Goal: Transaction & Acquisition: Book appointment/travel/reservation

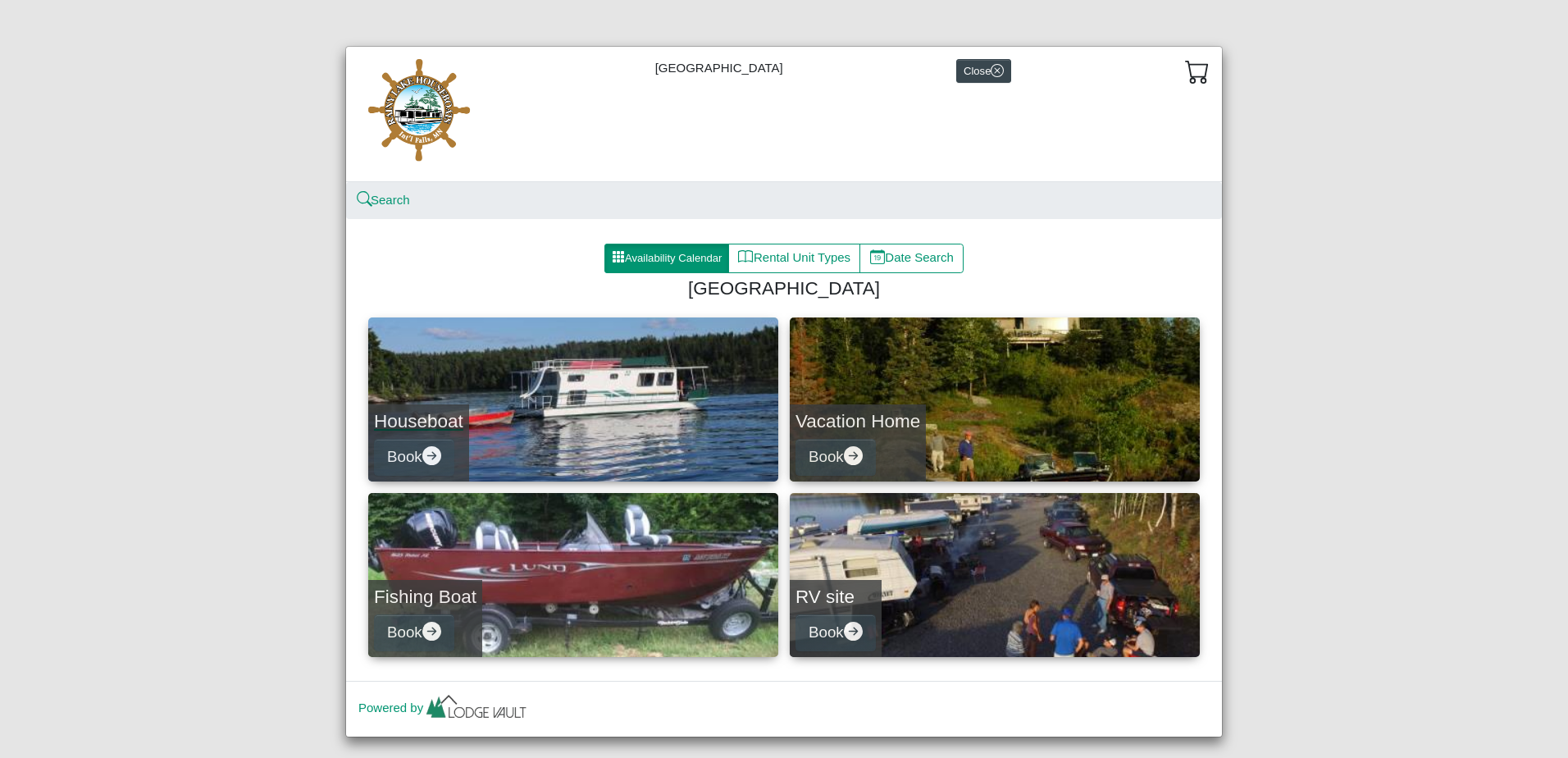
scroll to position [26, 0]
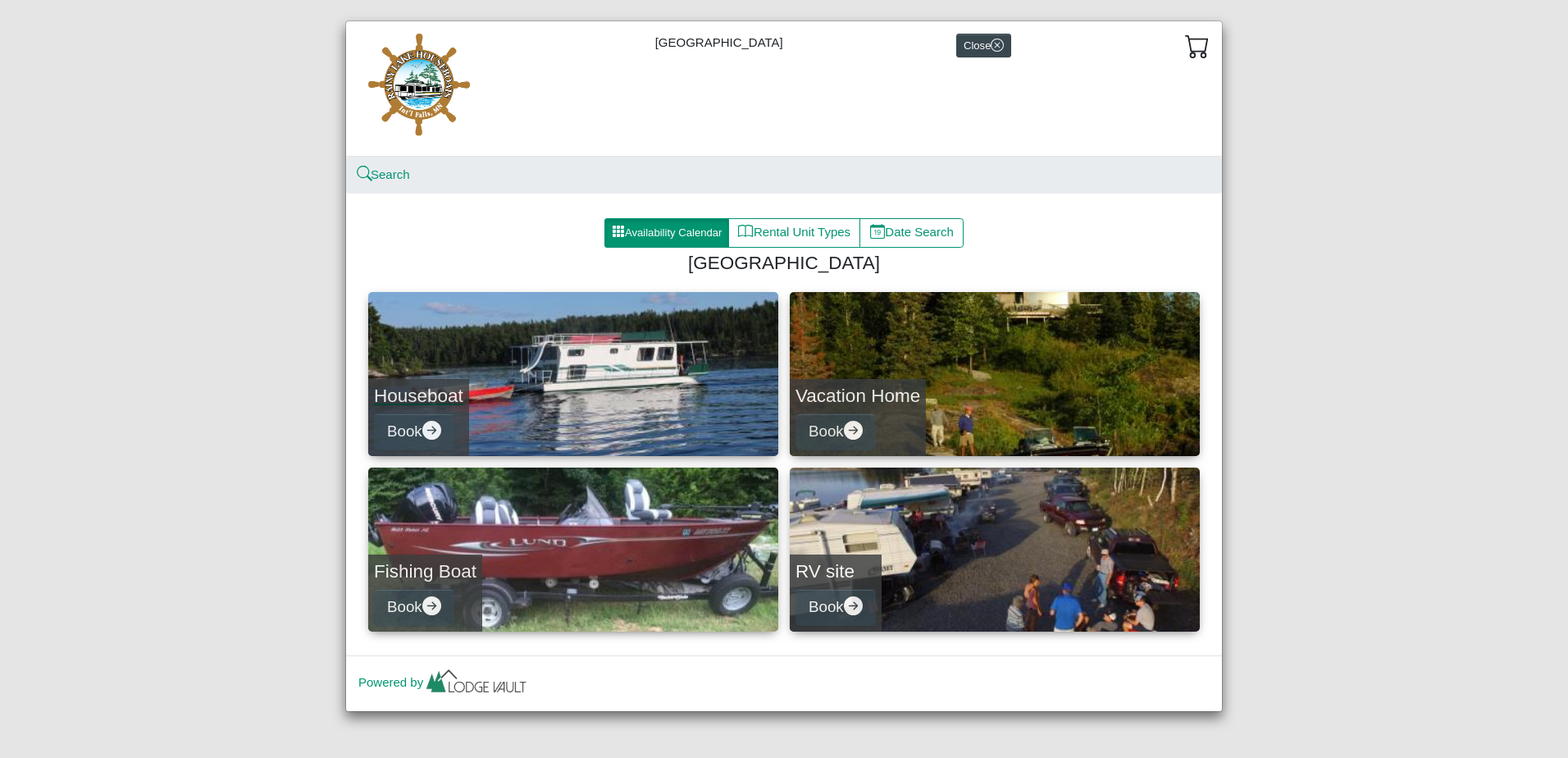
click at [535, 395] on link "Houseboat Book" at bounding box center [573, 374] width 411 height 164
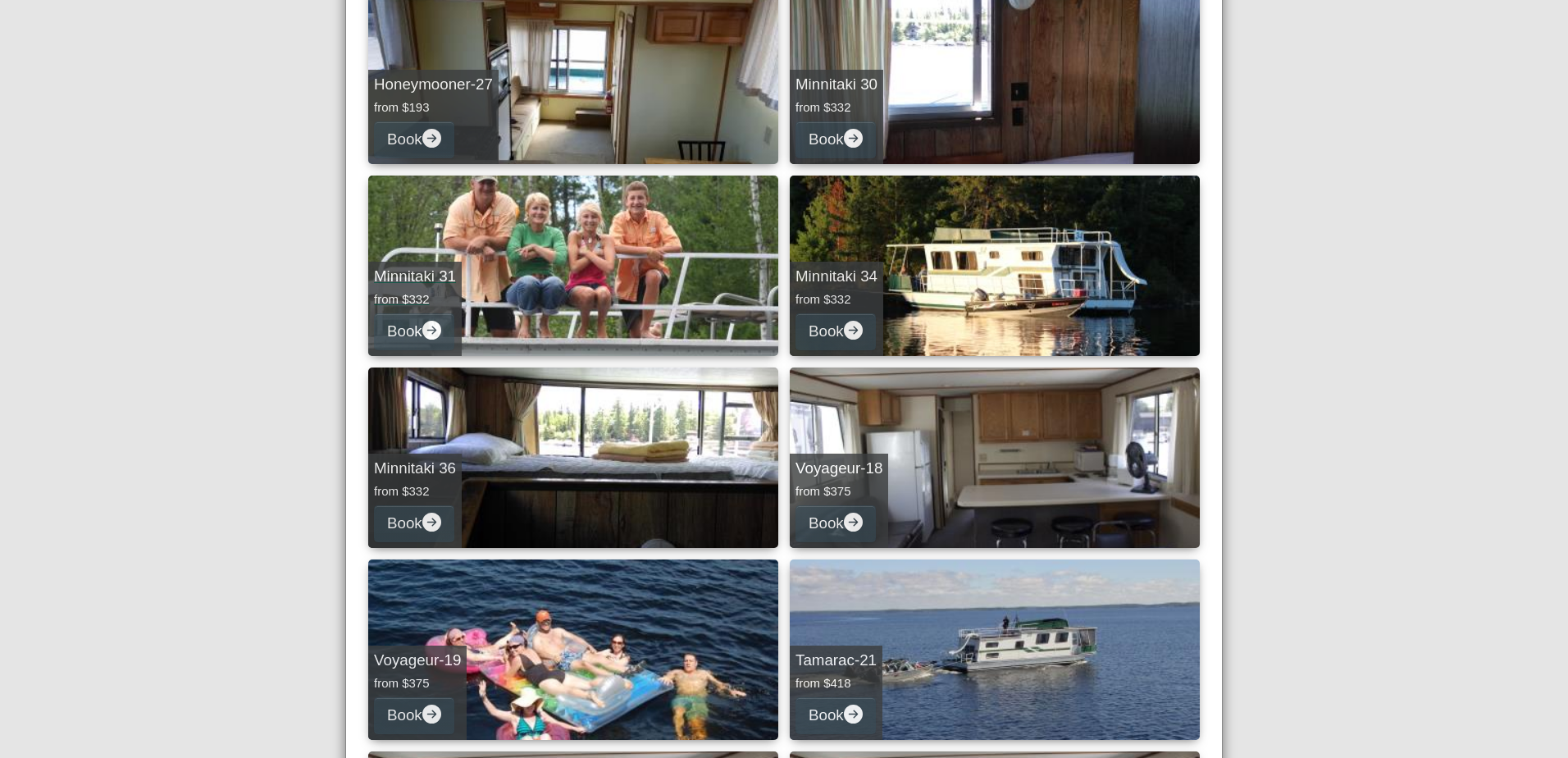
scroll to position [328, 0]
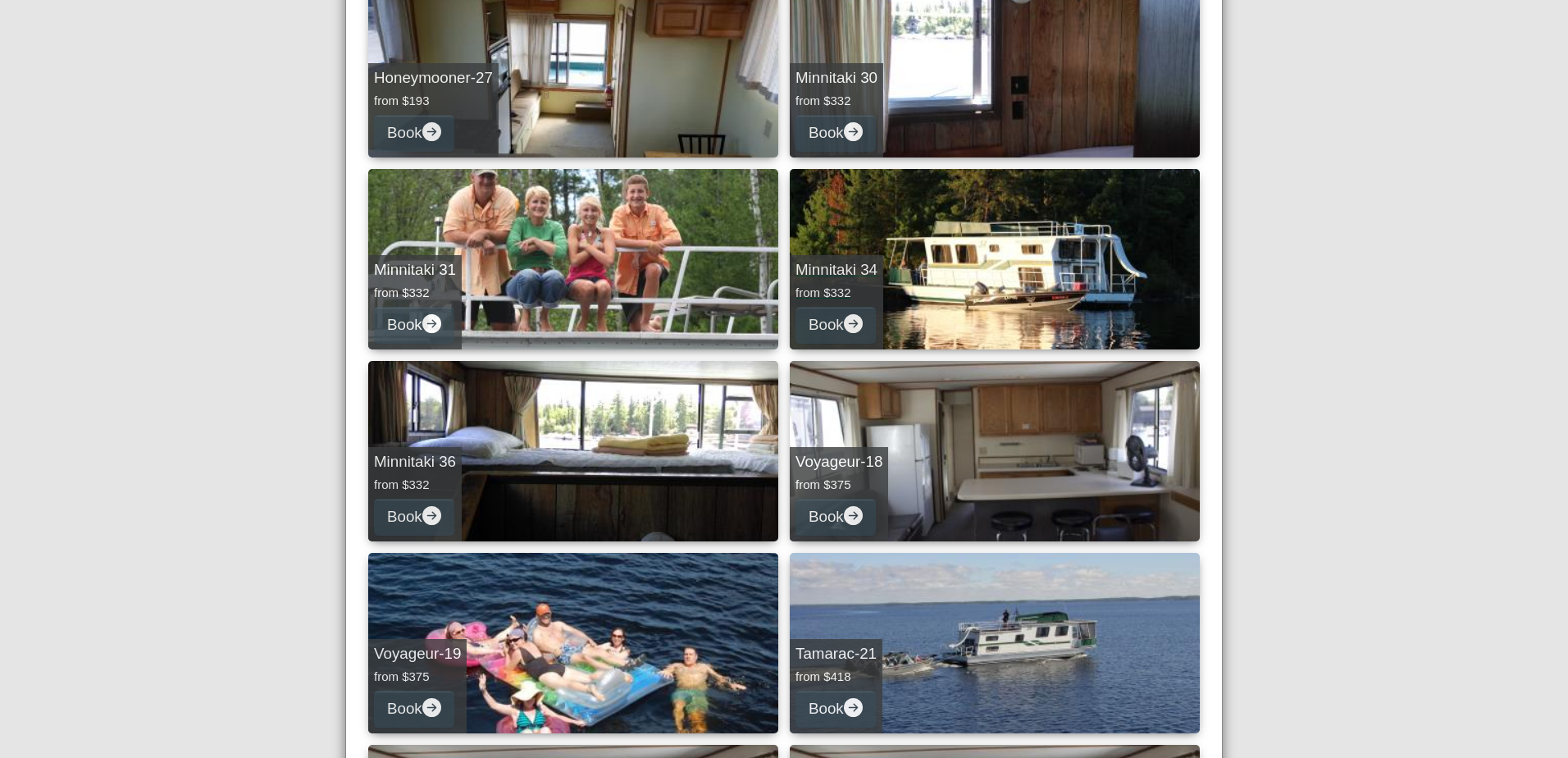
click at [983, 278] on link "Minnitaki 34 from $332 Book" at bounding box center [995, 258] width 411 height 180
select select "*"
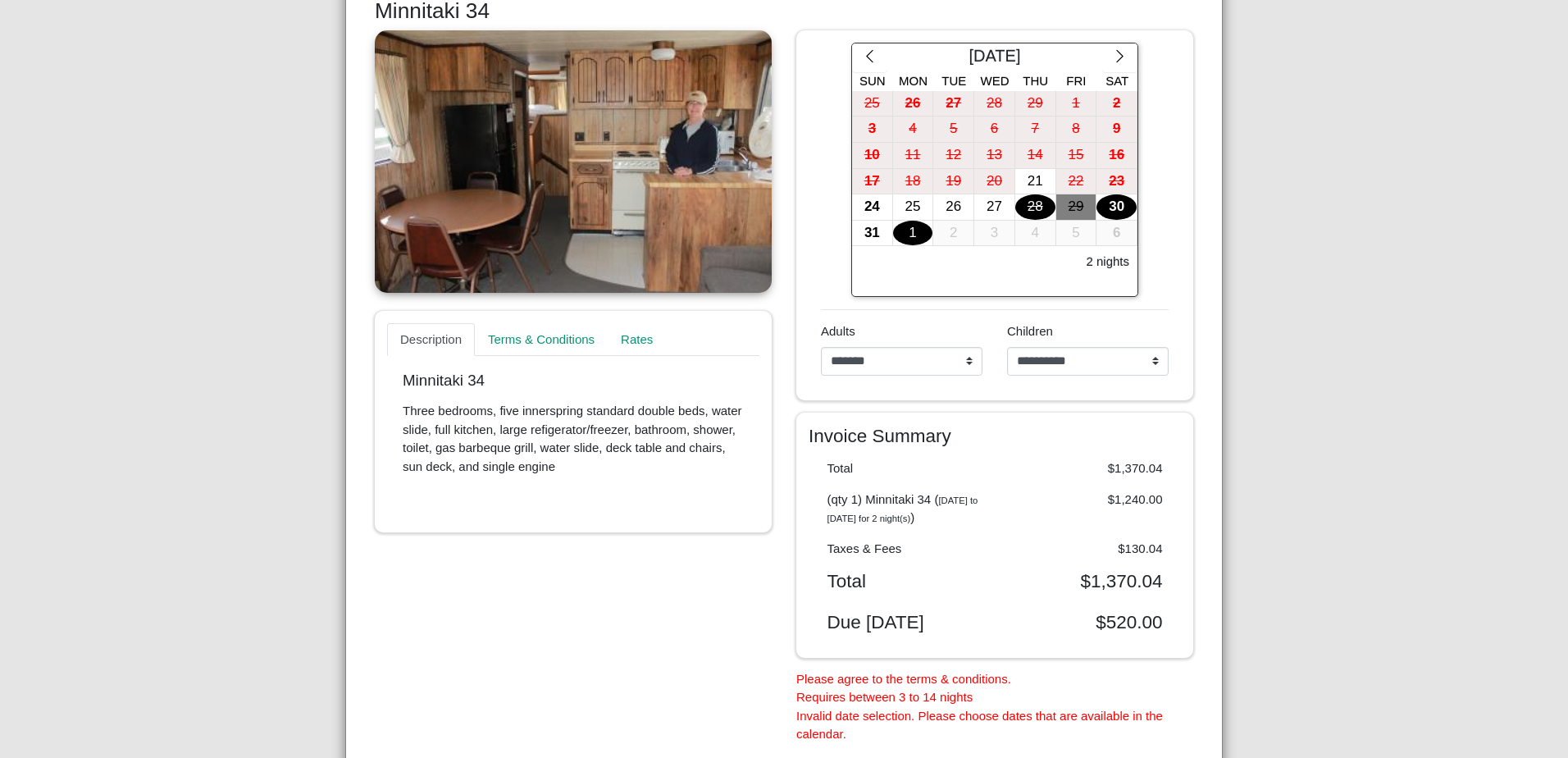
click at [912, 234] on div "1" at bounding box center [914, 233] width 40 height 26
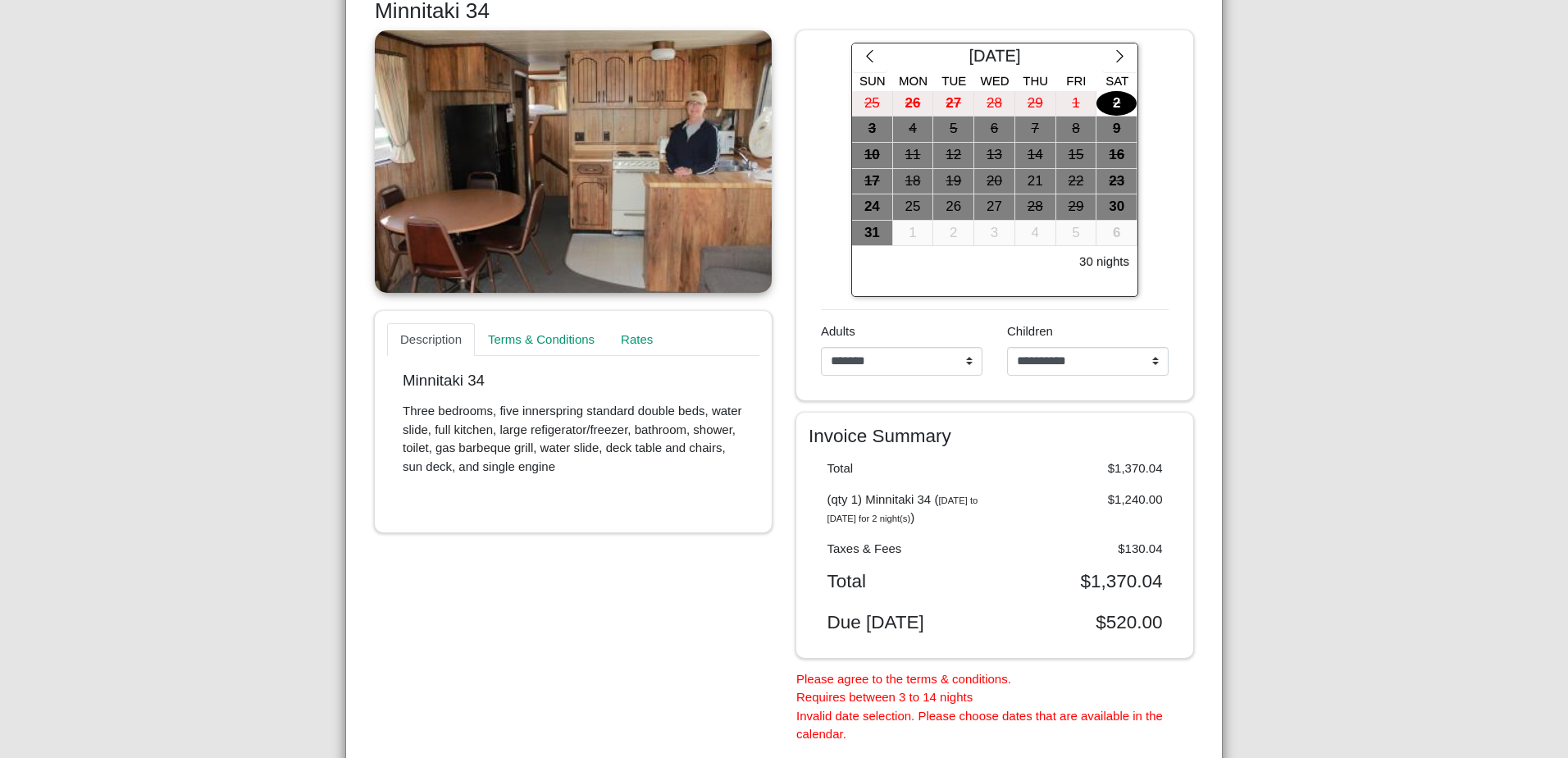
click at [1317, 184] on div "**********" at bounding box center [784, 379] width 1568 height 758
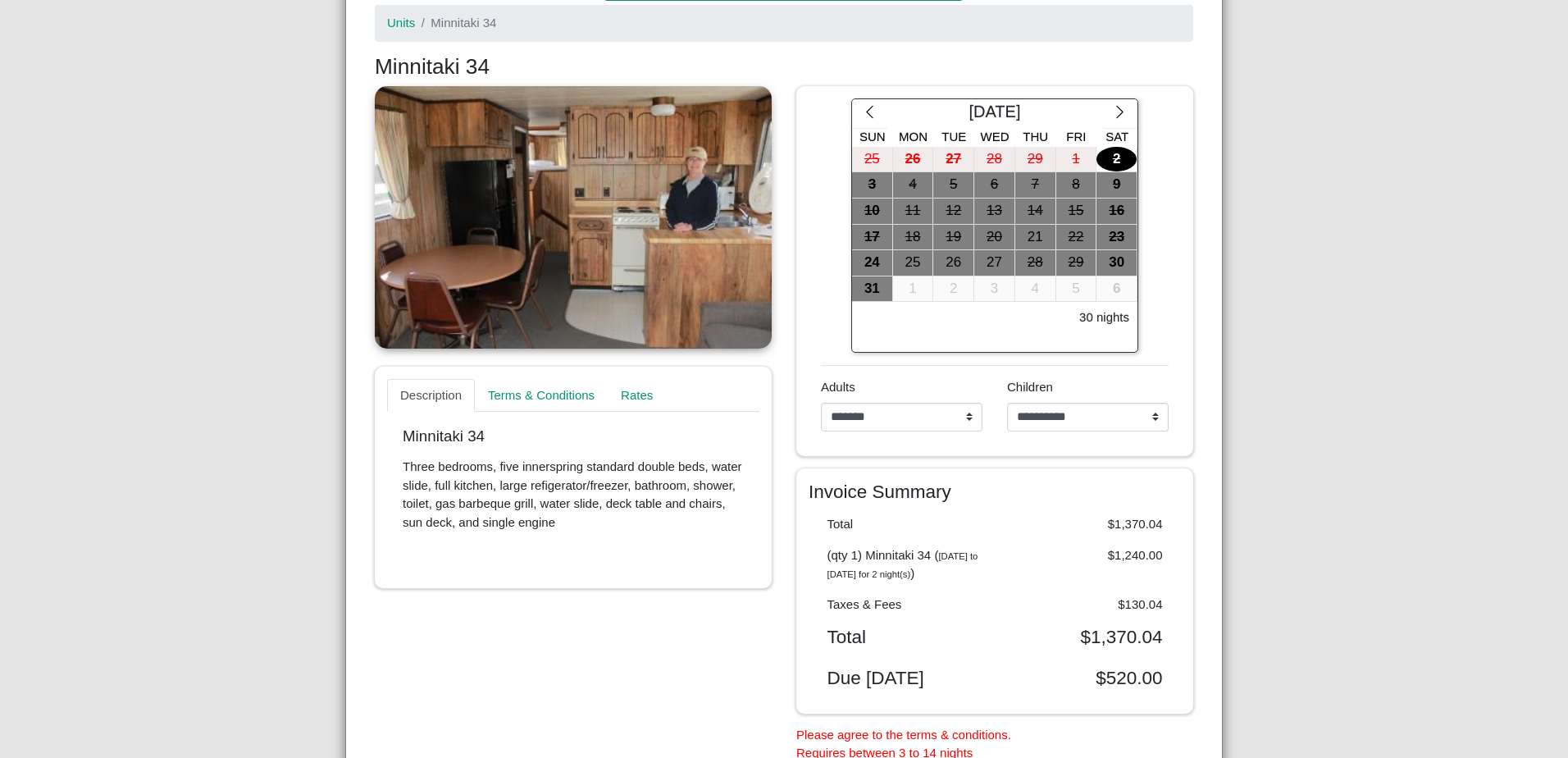
scroll to position [246, 0]
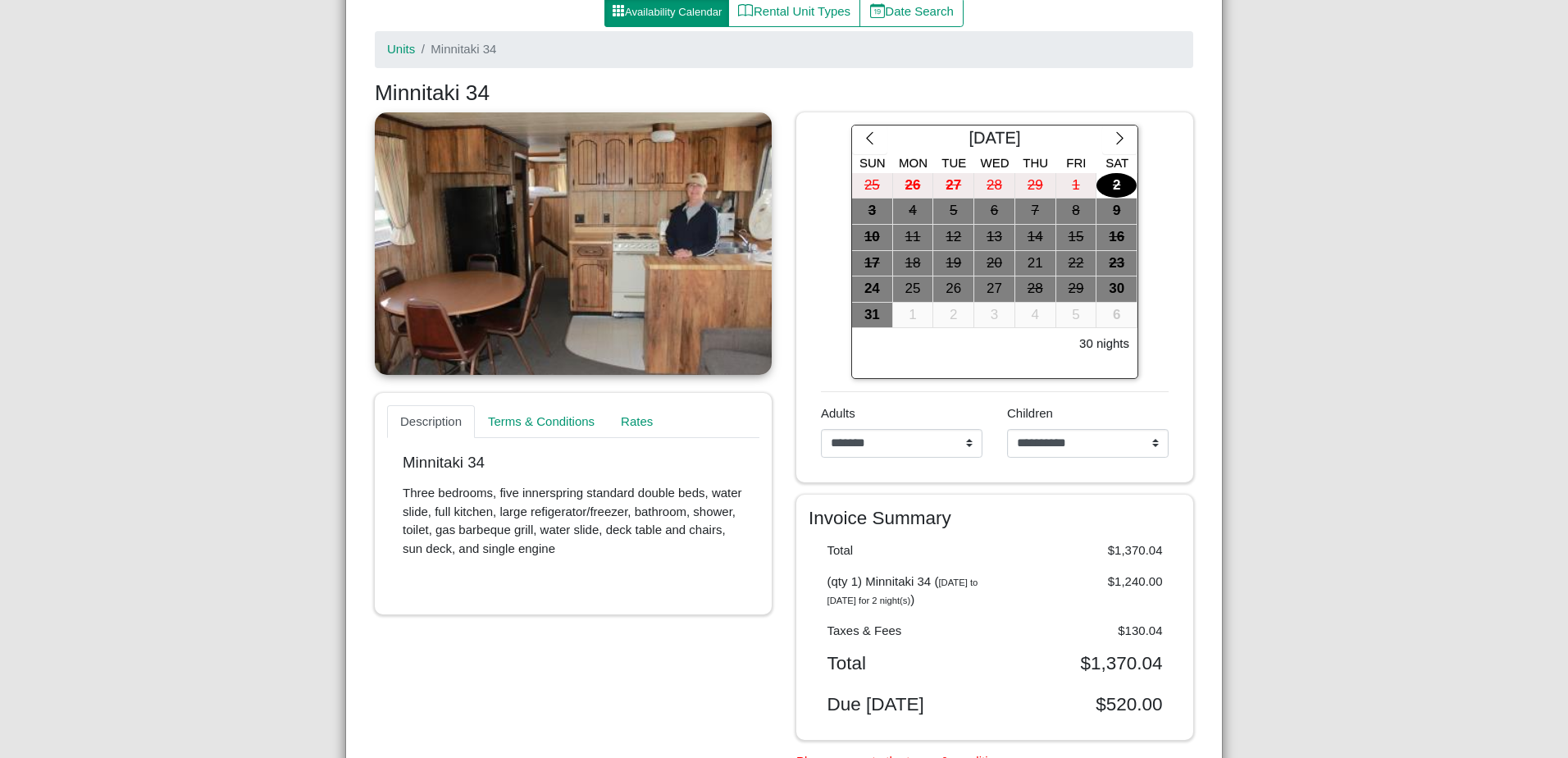
click at [1103, 180] on div "2" at bounding box center [1116, 186] width 40 height 26
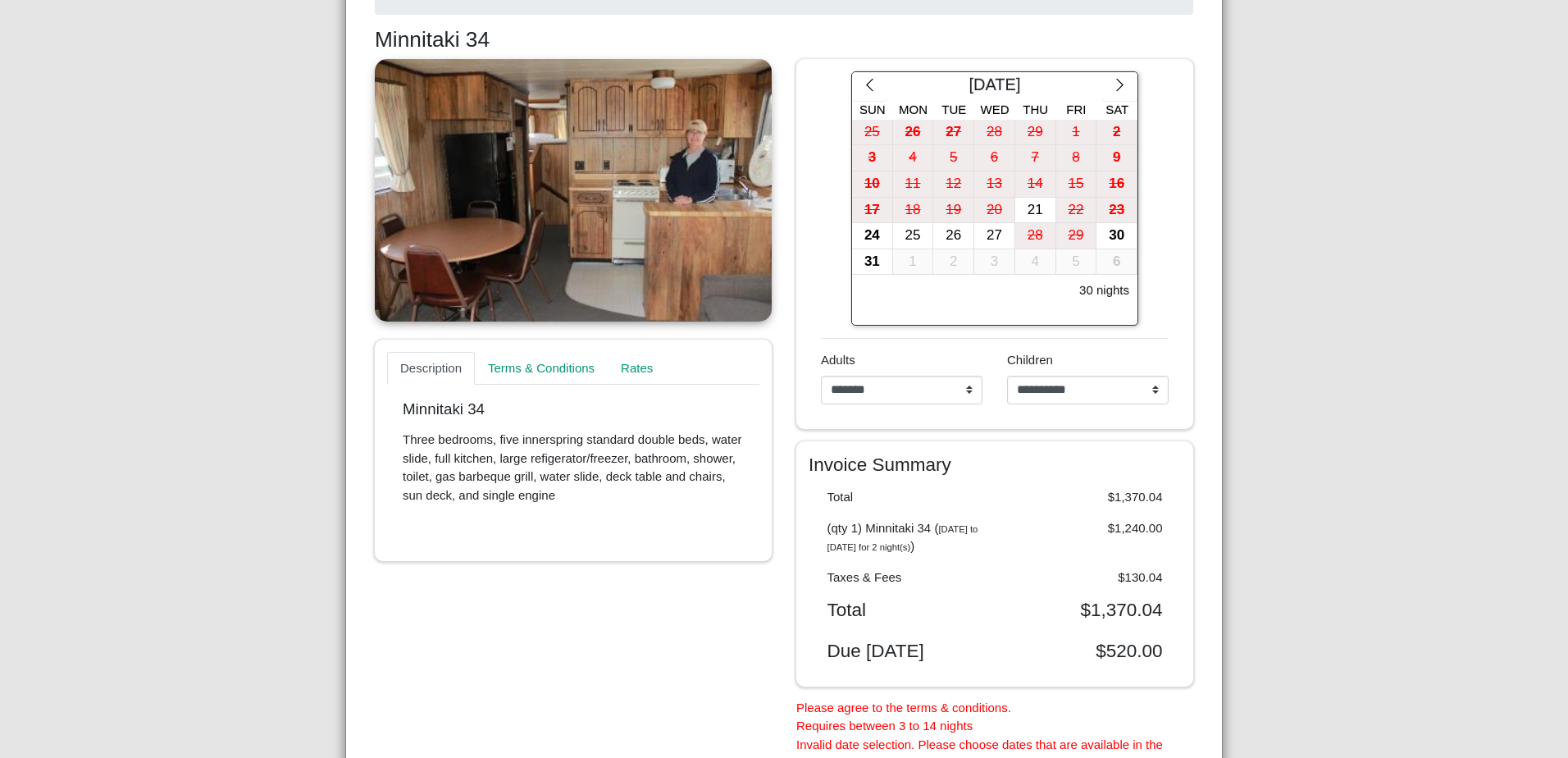
scroll to position [328, 0]
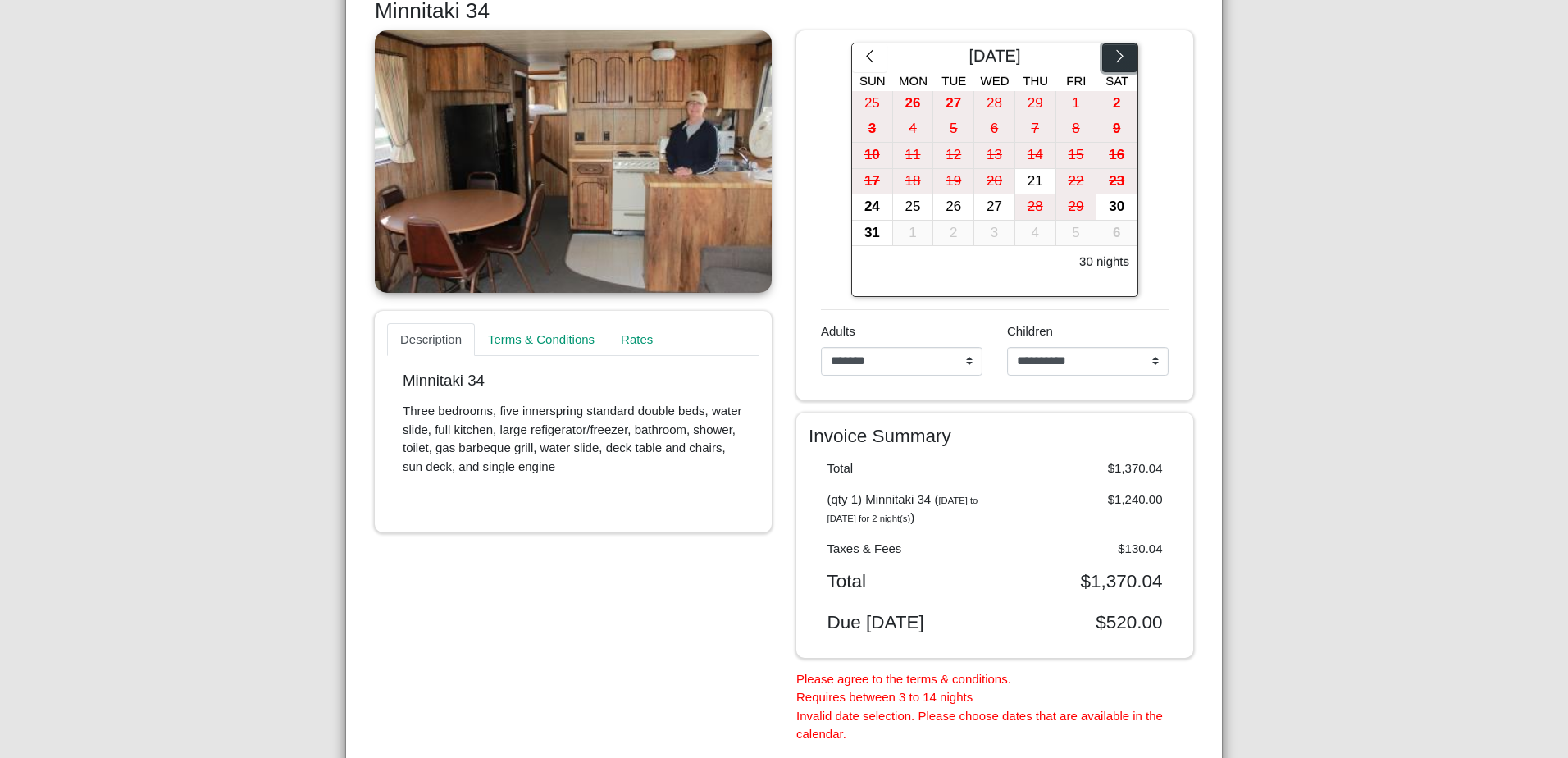
click at [1120, 50] on icon "chevron right" at bounding box center [1120, 56] width 15 height 15
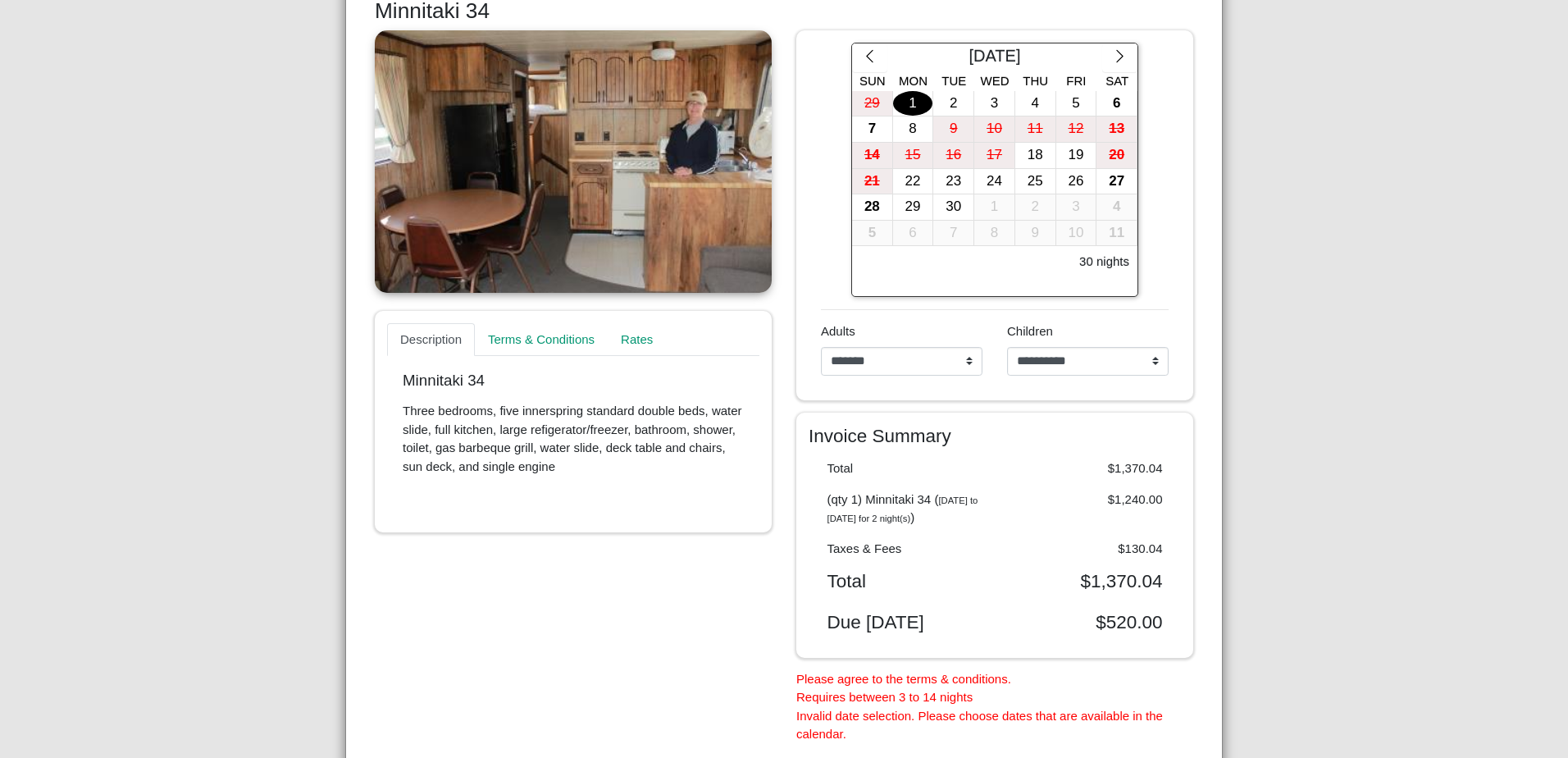
click at [908, 102] on div "1" at bounding box center [914, 104] width 40 height 26
click at [907, 128] on div "8" at bounding box center [914, 129] width 40 height 26
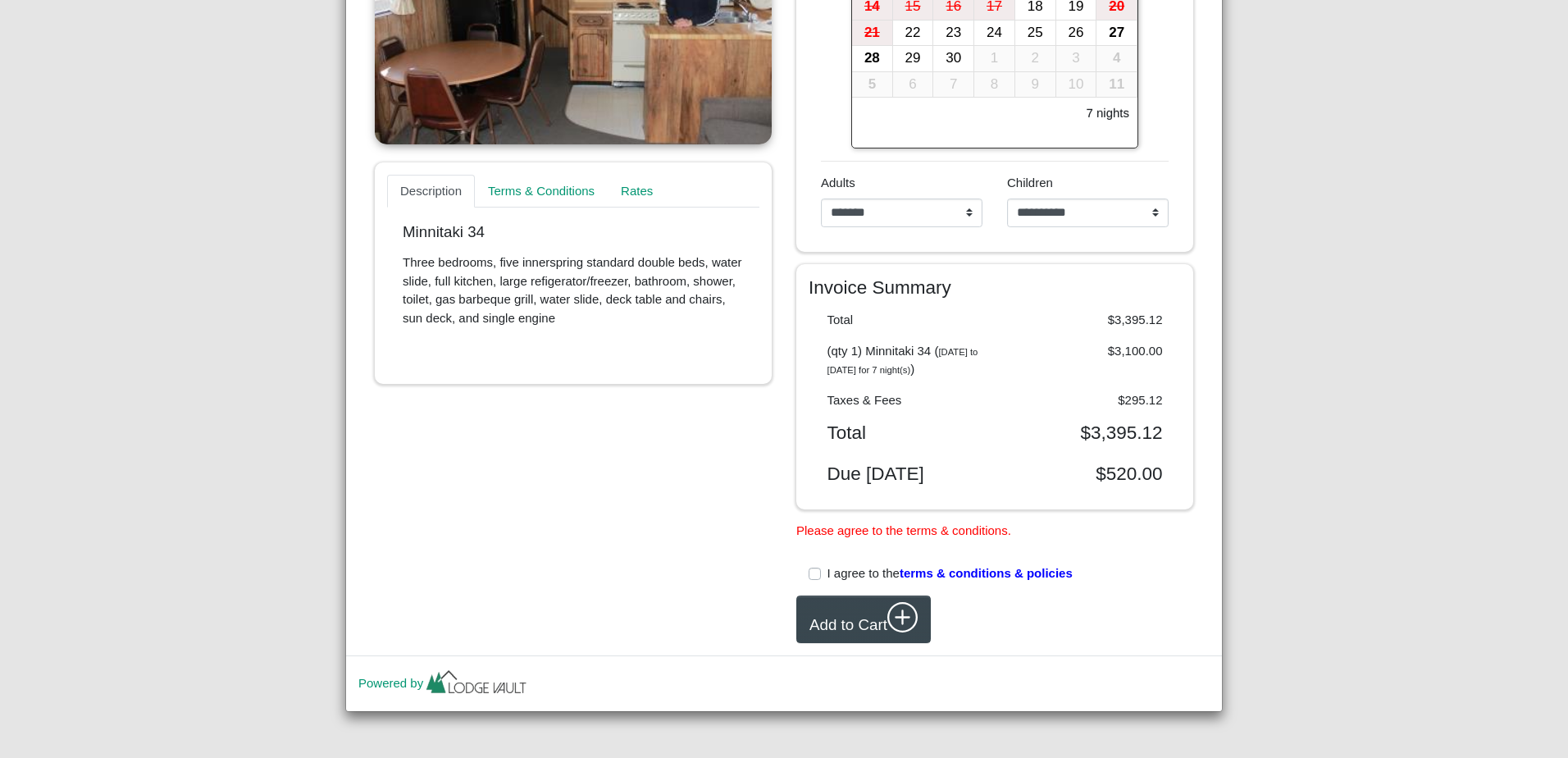
scroll to position [493, 0]
click at [618, 175] on link "Rates" at bounding box center [637, 190] width 60 height 32
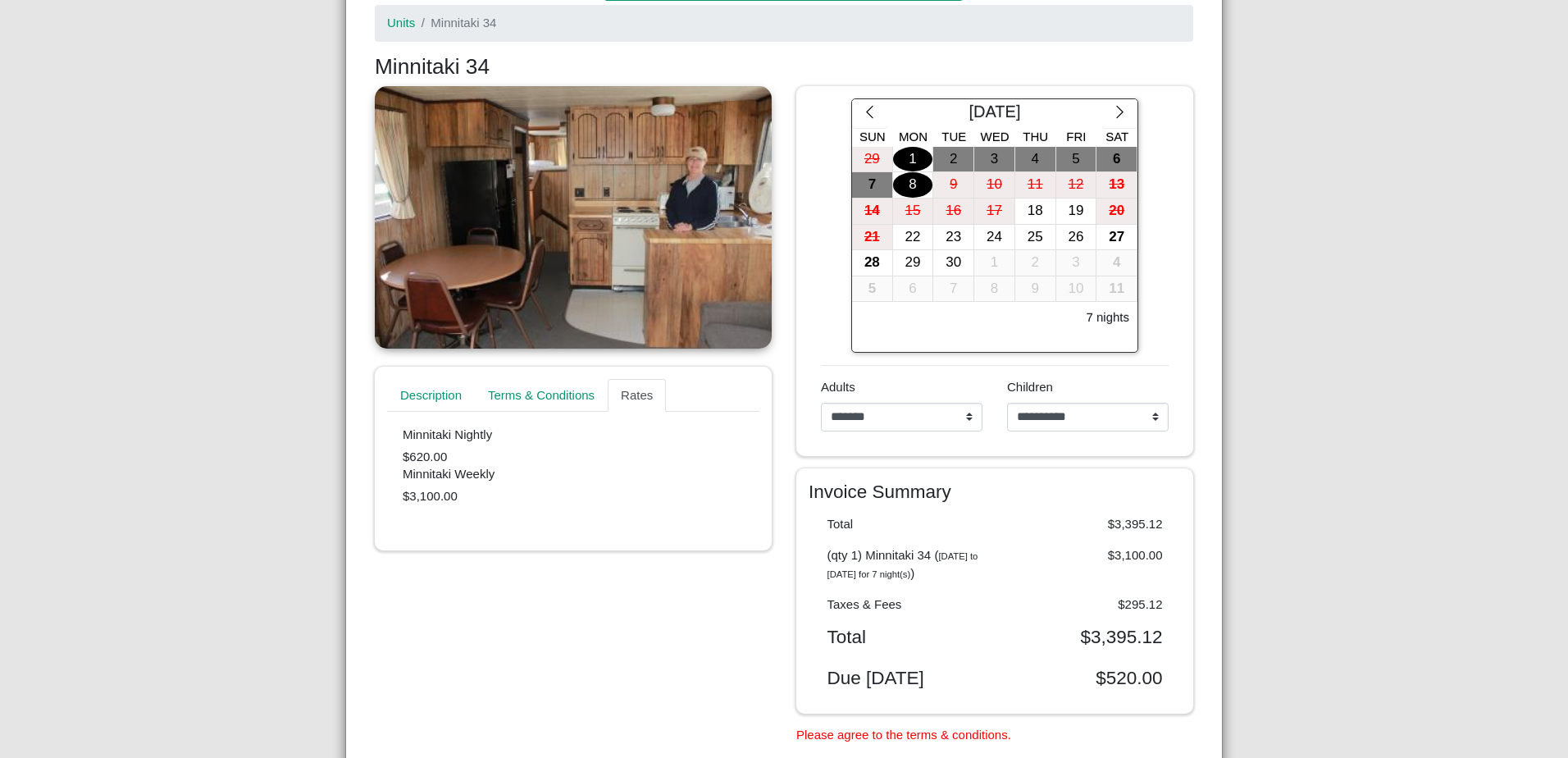
scroll to position [248, 0]
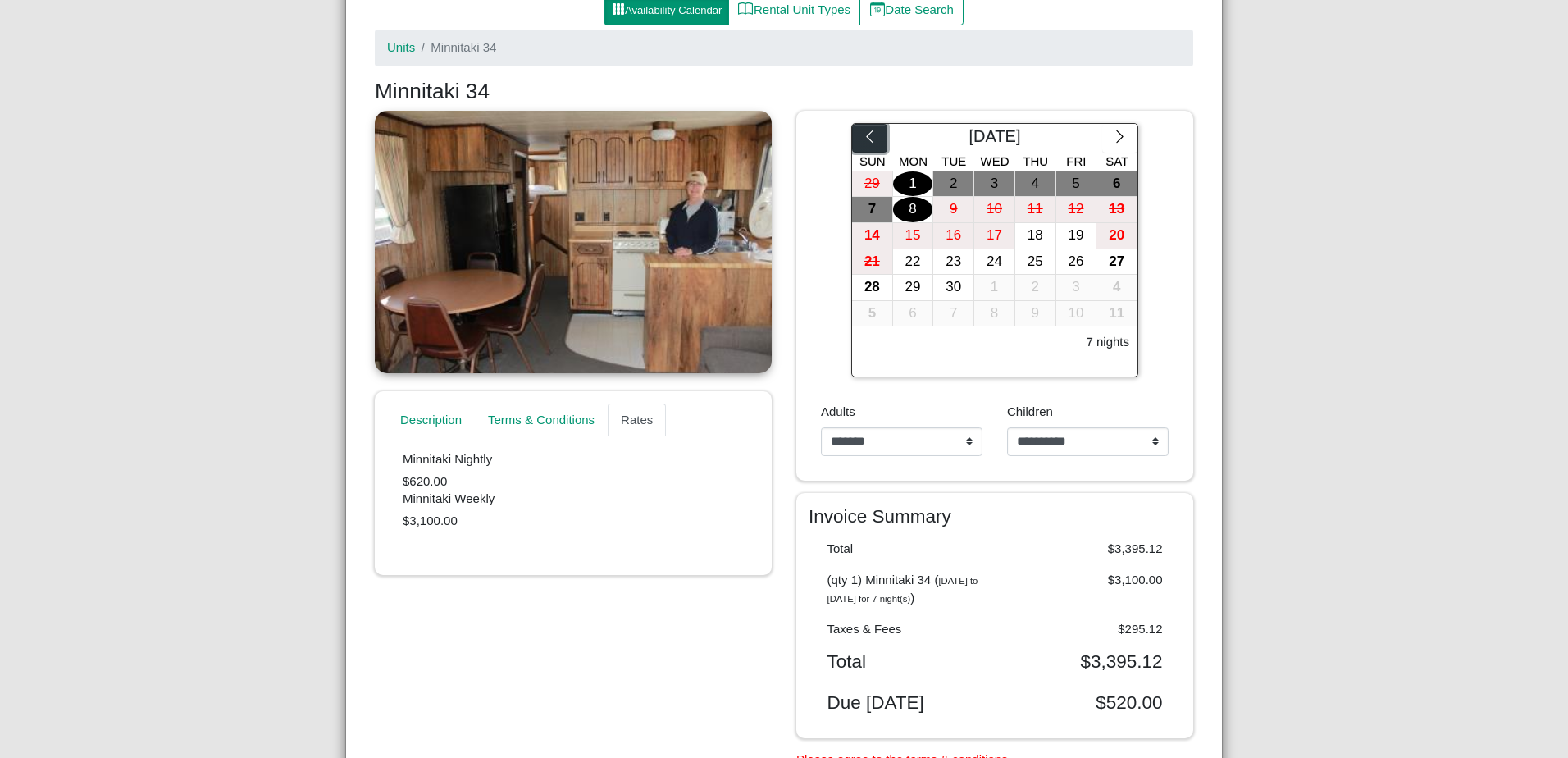
click at [862, 137] on icon "chevron left" at bounding box center [870, 136] width 15 height 15
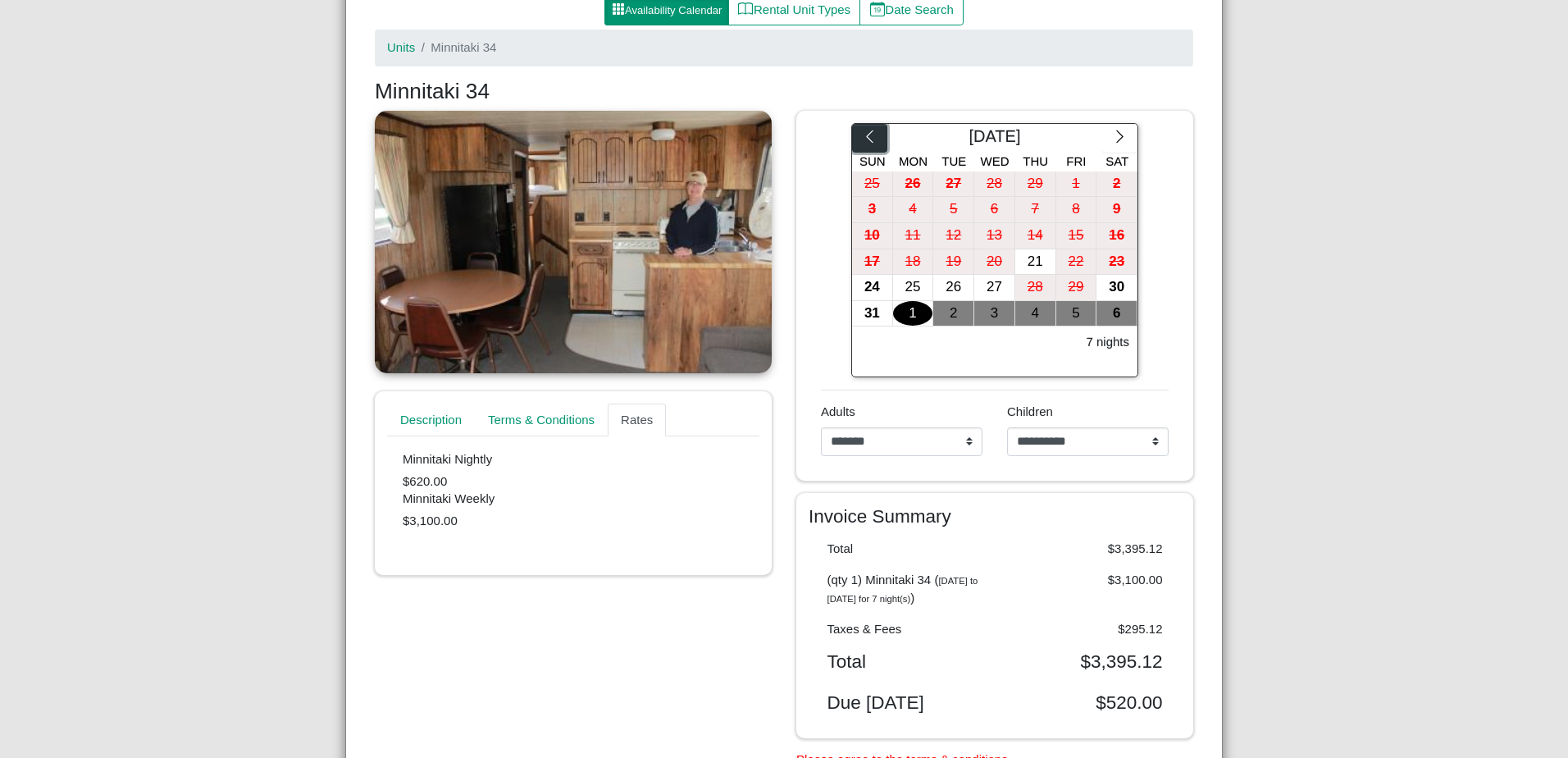
click at [862, 137] on icon "chevron left" at bounding box center [870, 136] width 15 height 15
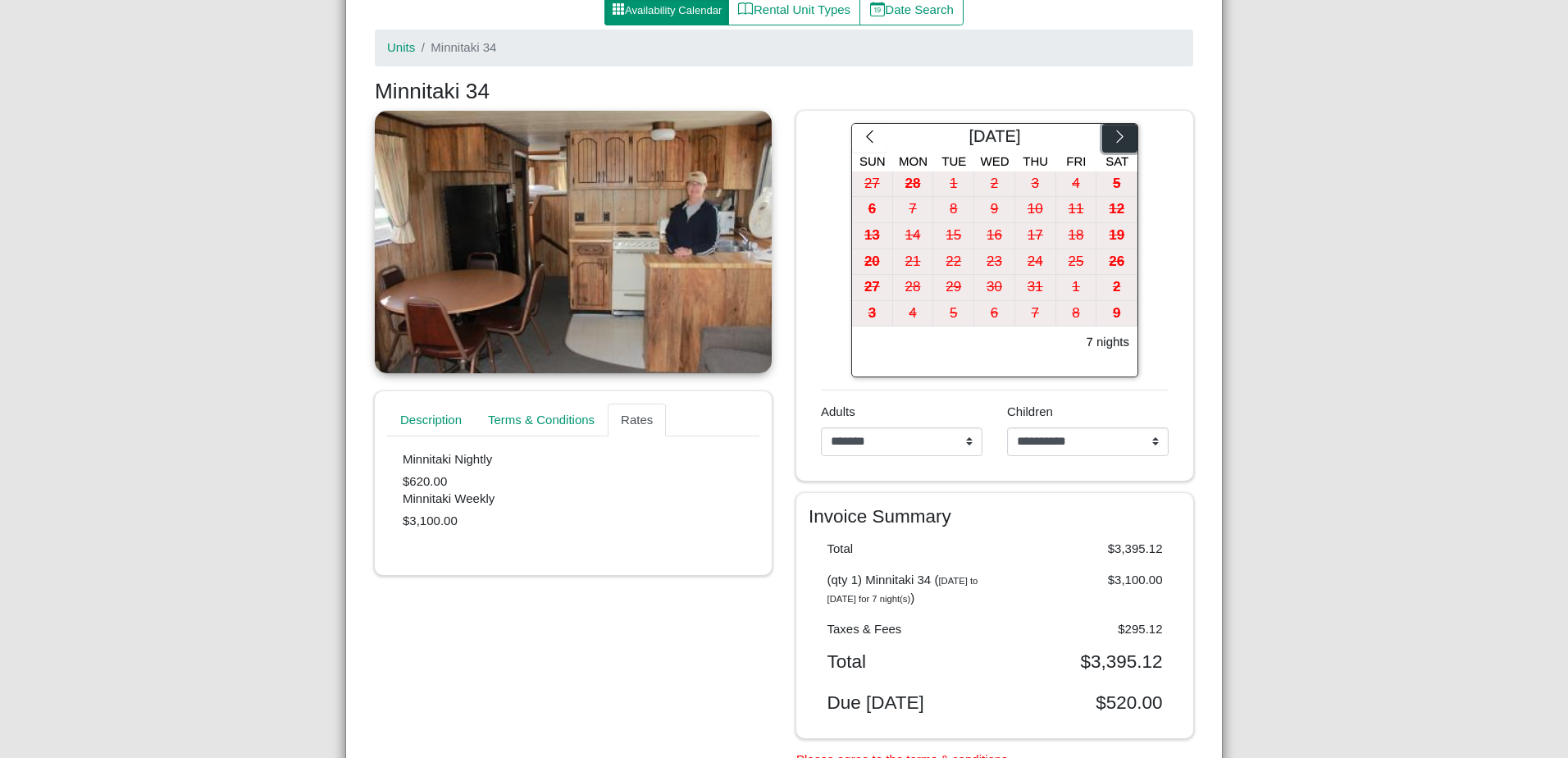
click at [1115, 132] on icon "chevron right" at bounding box center [1120, 136] width 15 height 15
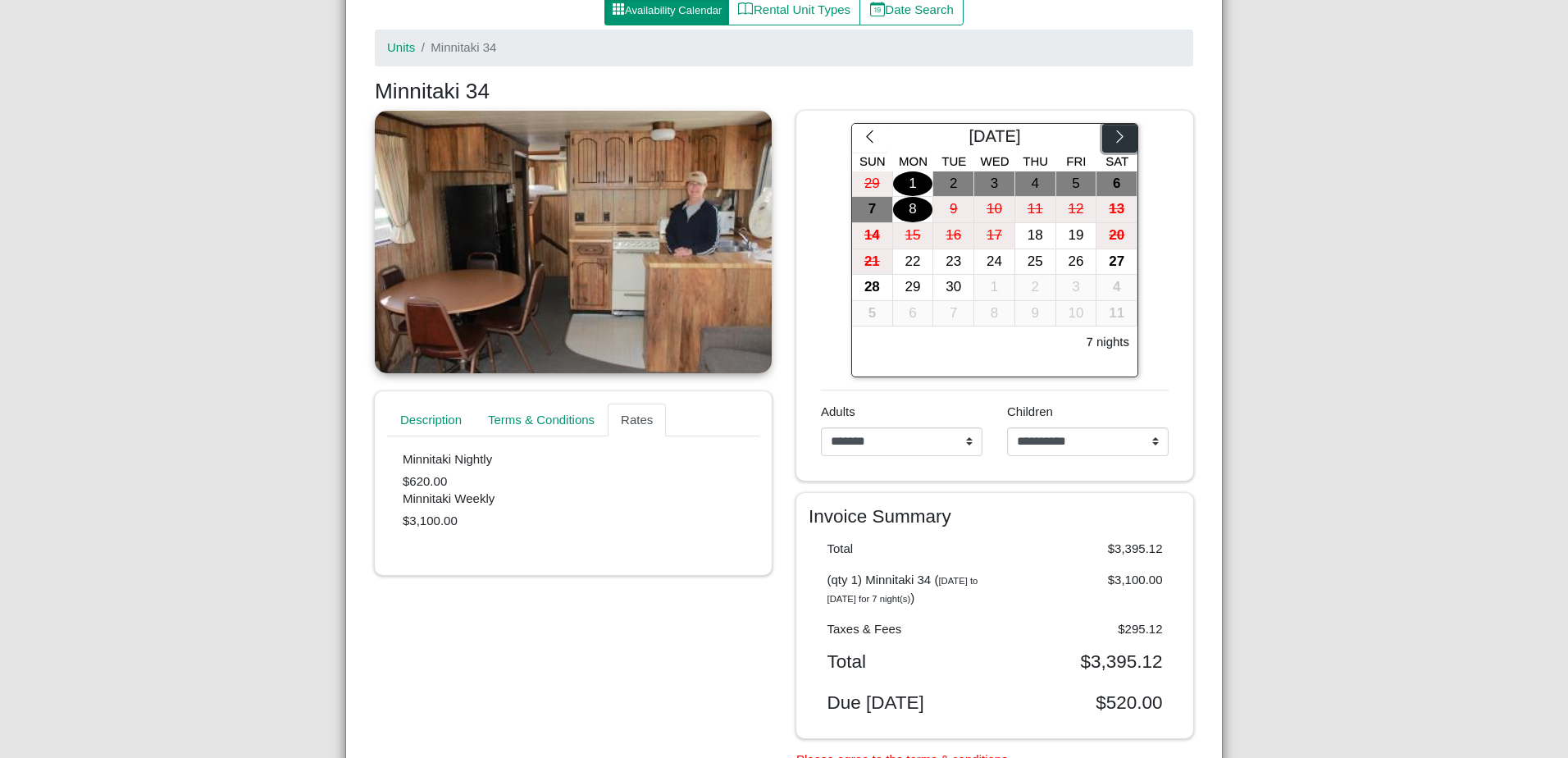
click at [1115, 132] on icon "chevron right" at bounding box center [1120, 136] width 15 height 15
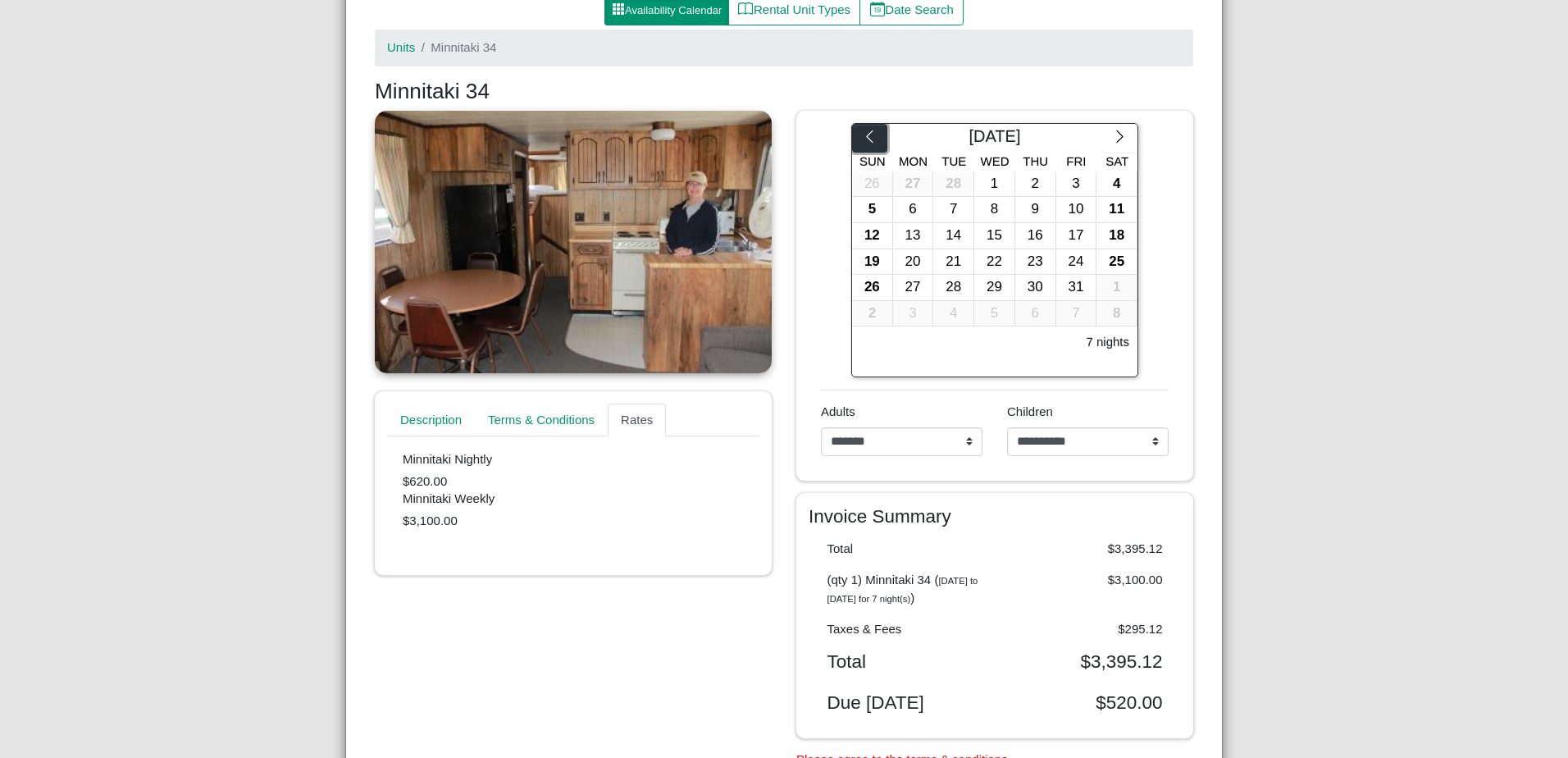
click at [854, 135] on button "button" at bounding box center [870, 138] width 35 height 30
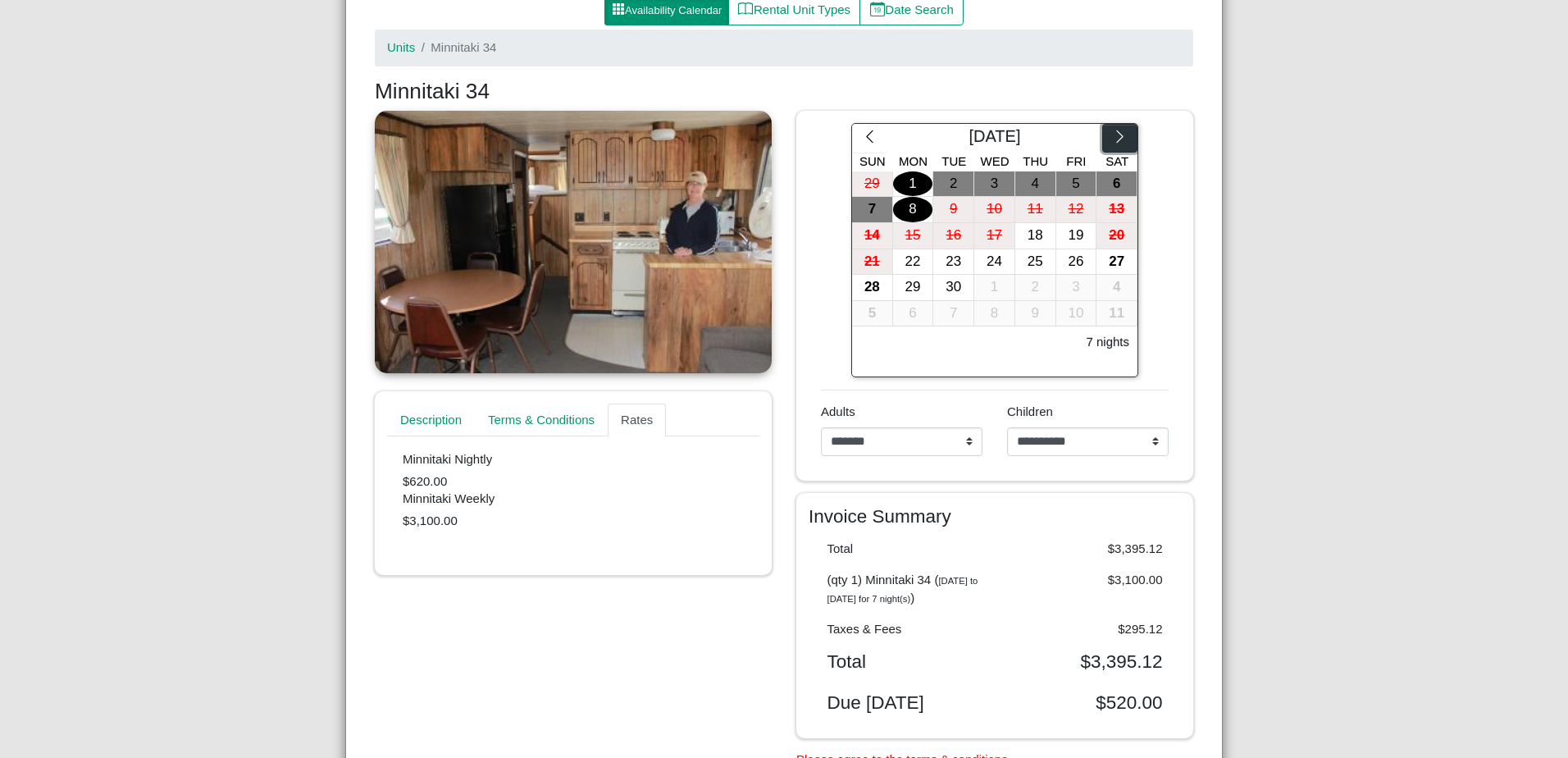
click at [1122, 129] on button "button" at bounding box center [1119, 138] width 35 height 30
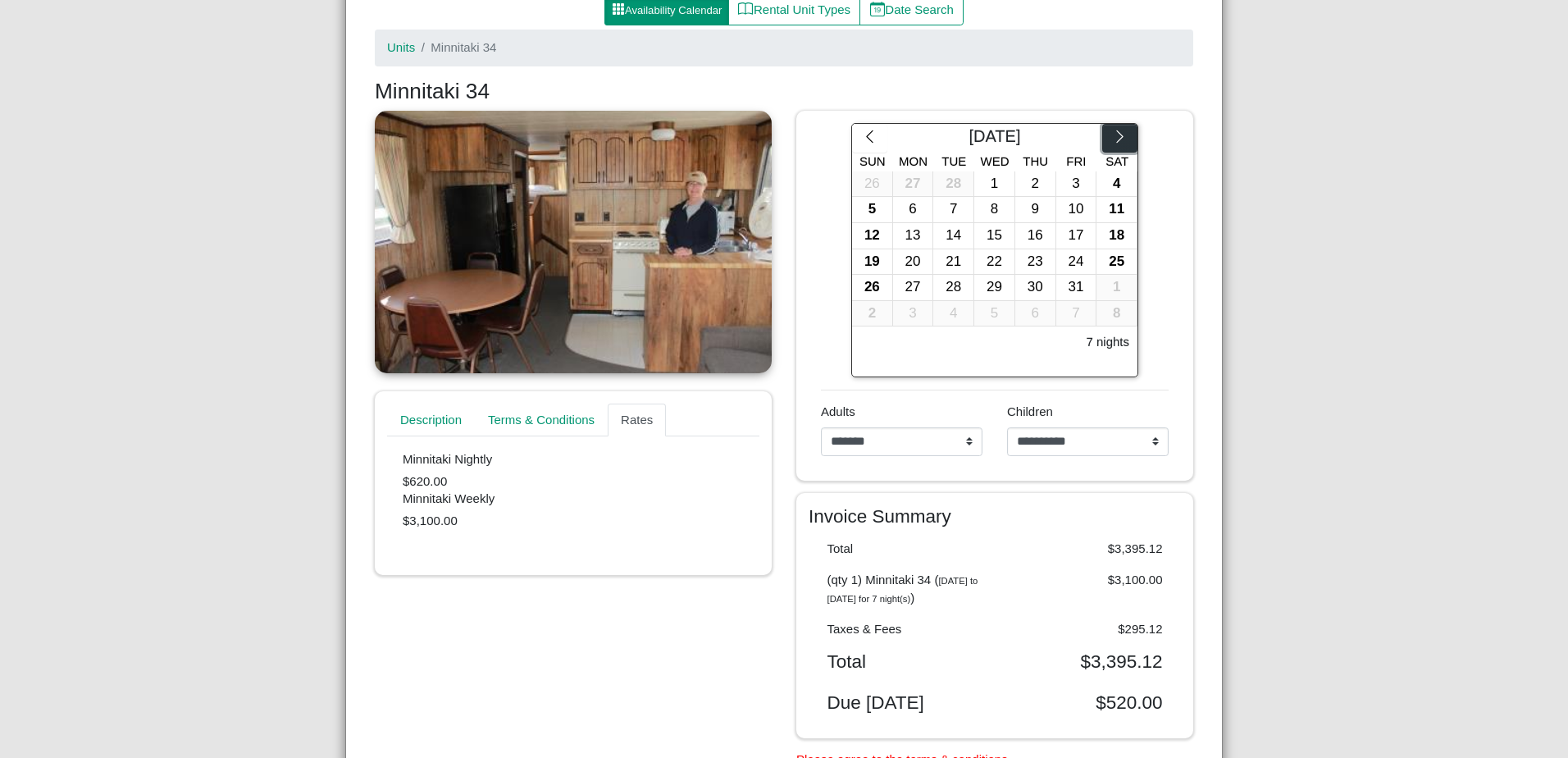
click at [1122, 129] on button "button" at bounding box center [1119, 138] width 35 height 30
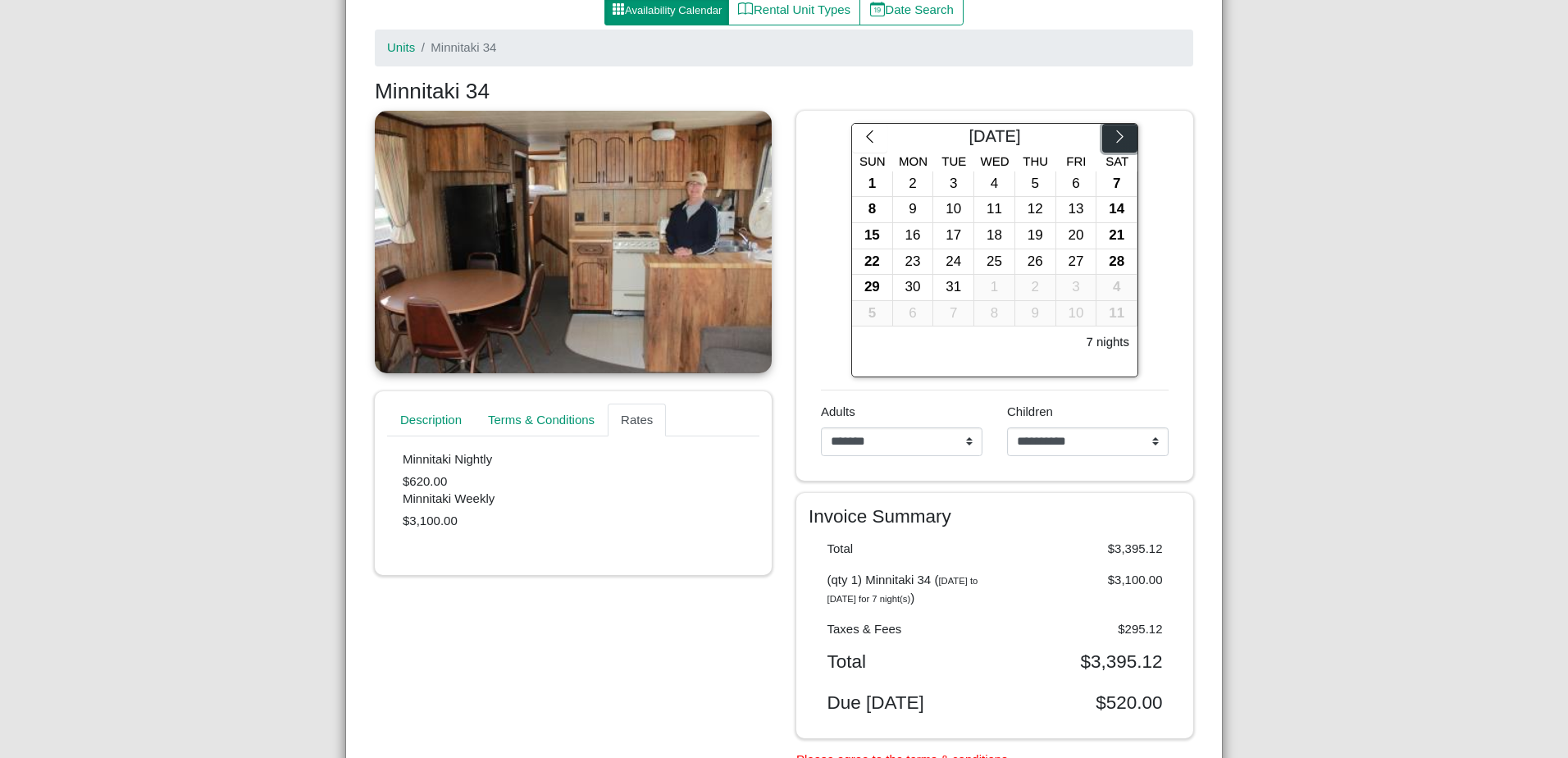
click at [1122, 129] on button "button" at bounding box center [1119, 138] width 35 height 30
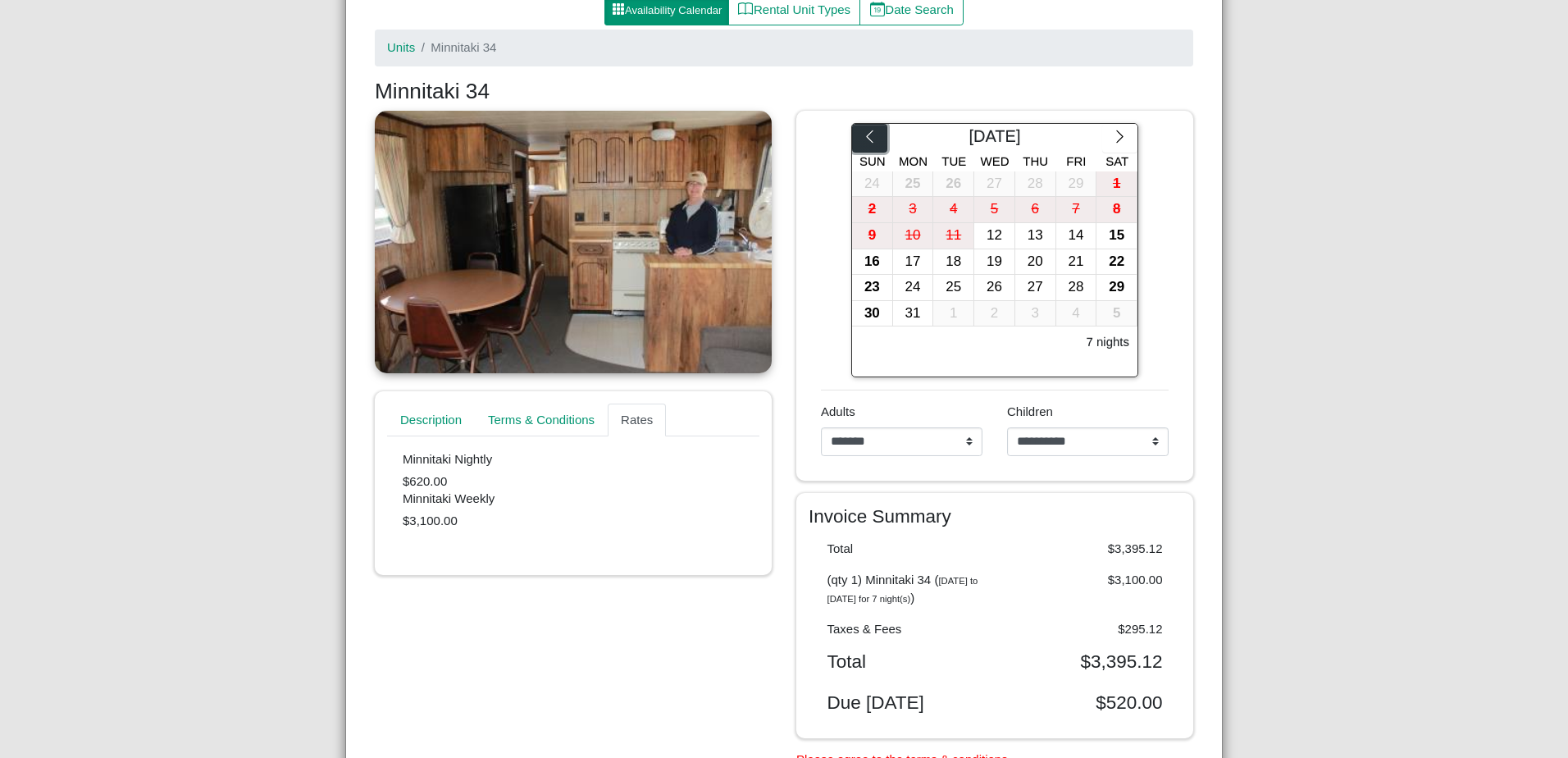
click at [865, 139] on icon "chevron left" at bounding box center [870, 136] width 15 height 15
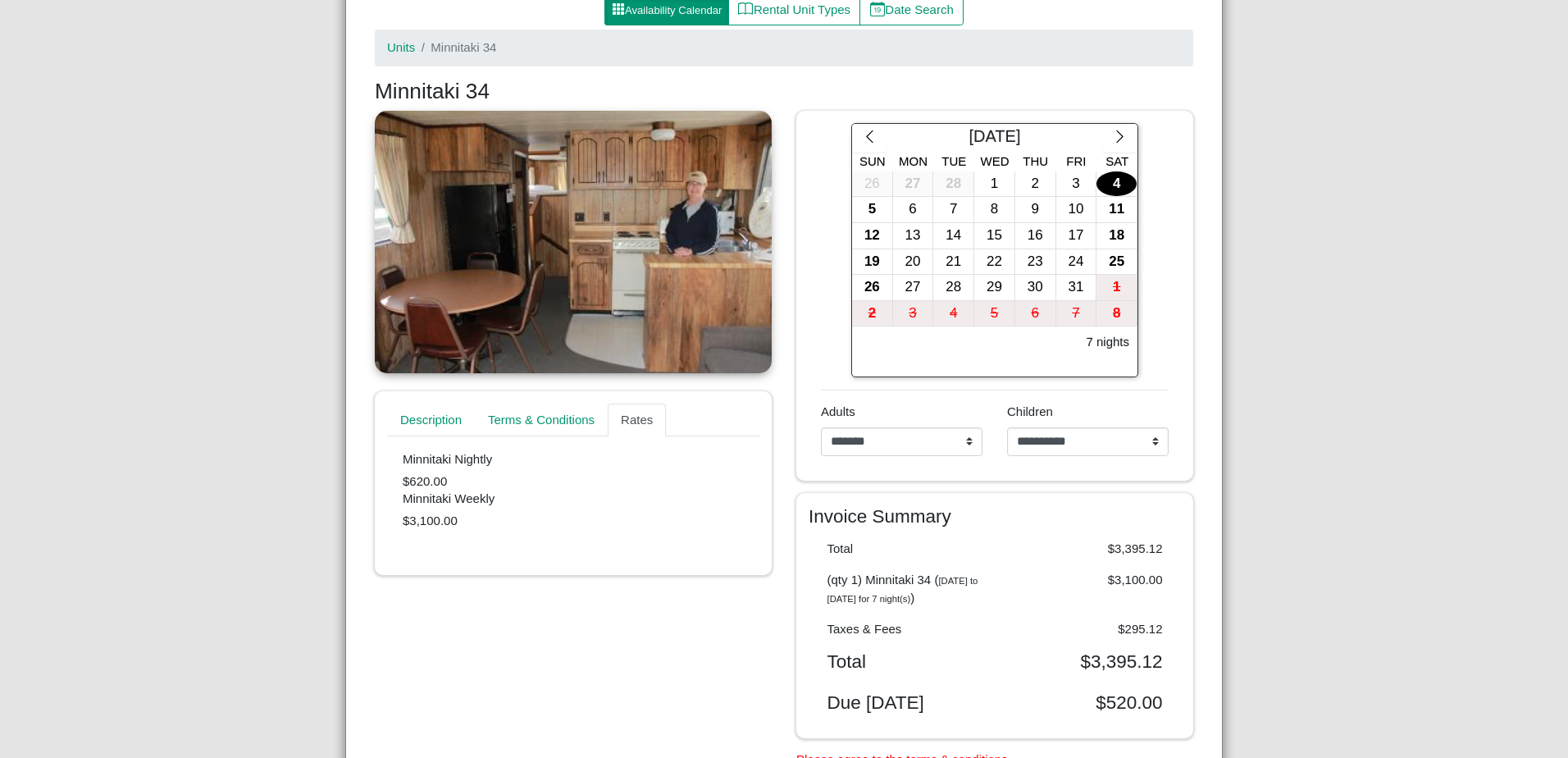
click at [1098, 184] on div "4" at bounding box center [1116, 184] width 40 height 26
click at [1113, 206] on div "11" at bounding box center [1116, 209] width 40 height 26
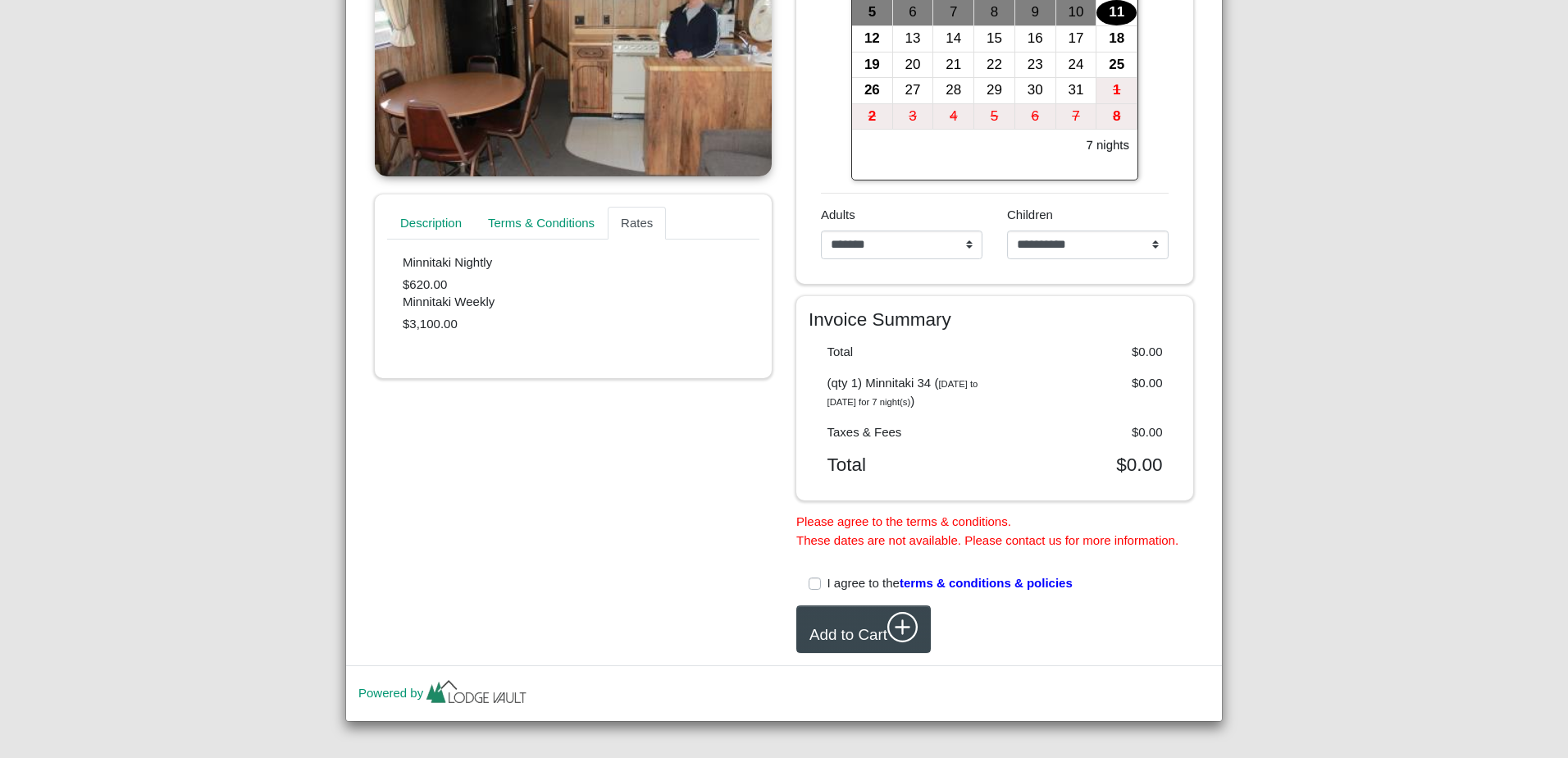
scroll to position [452, 0]
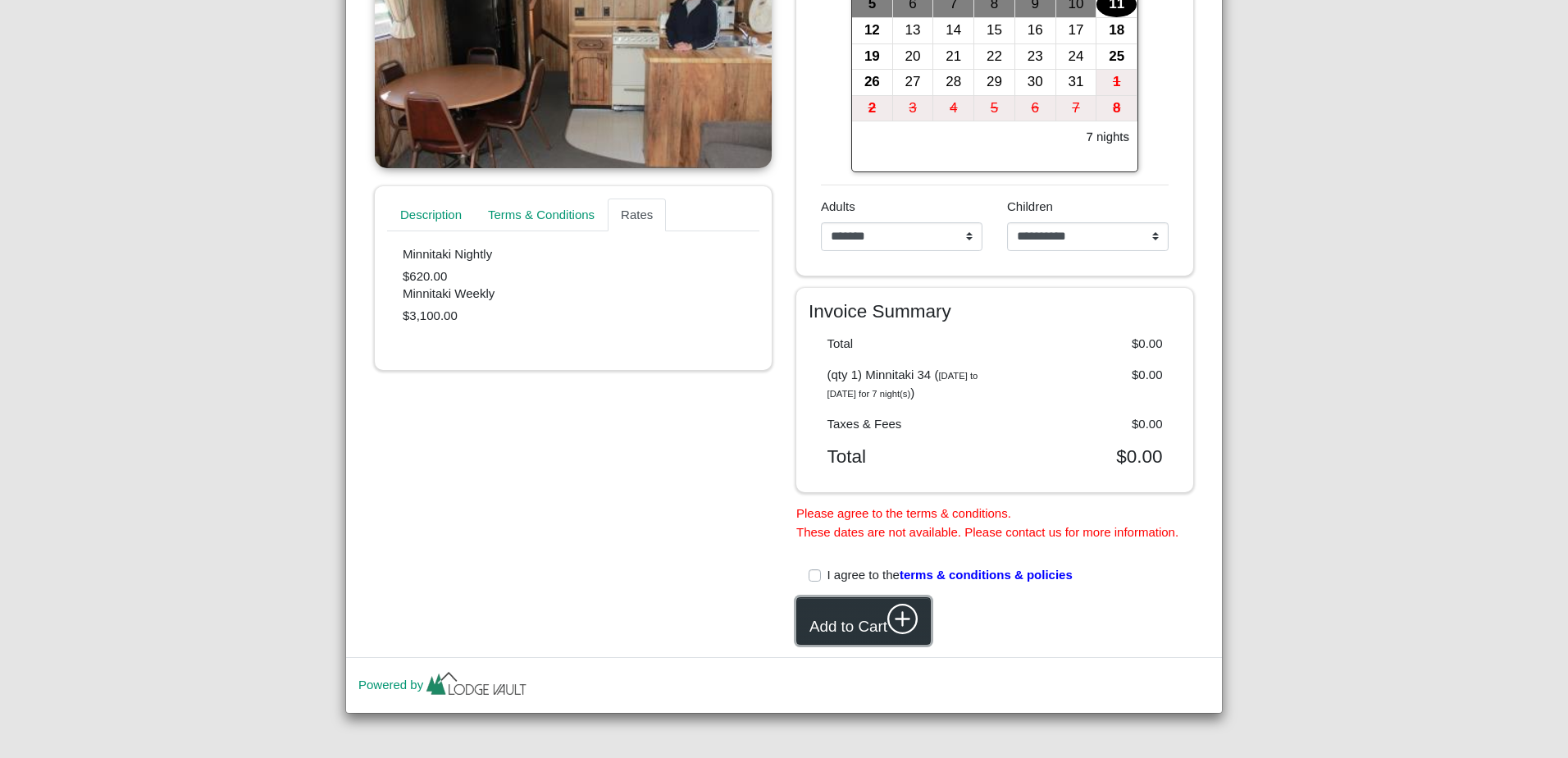
click at [900, 611] on icon "plus circle" at bounding box center [903, 619] width 31 height 31
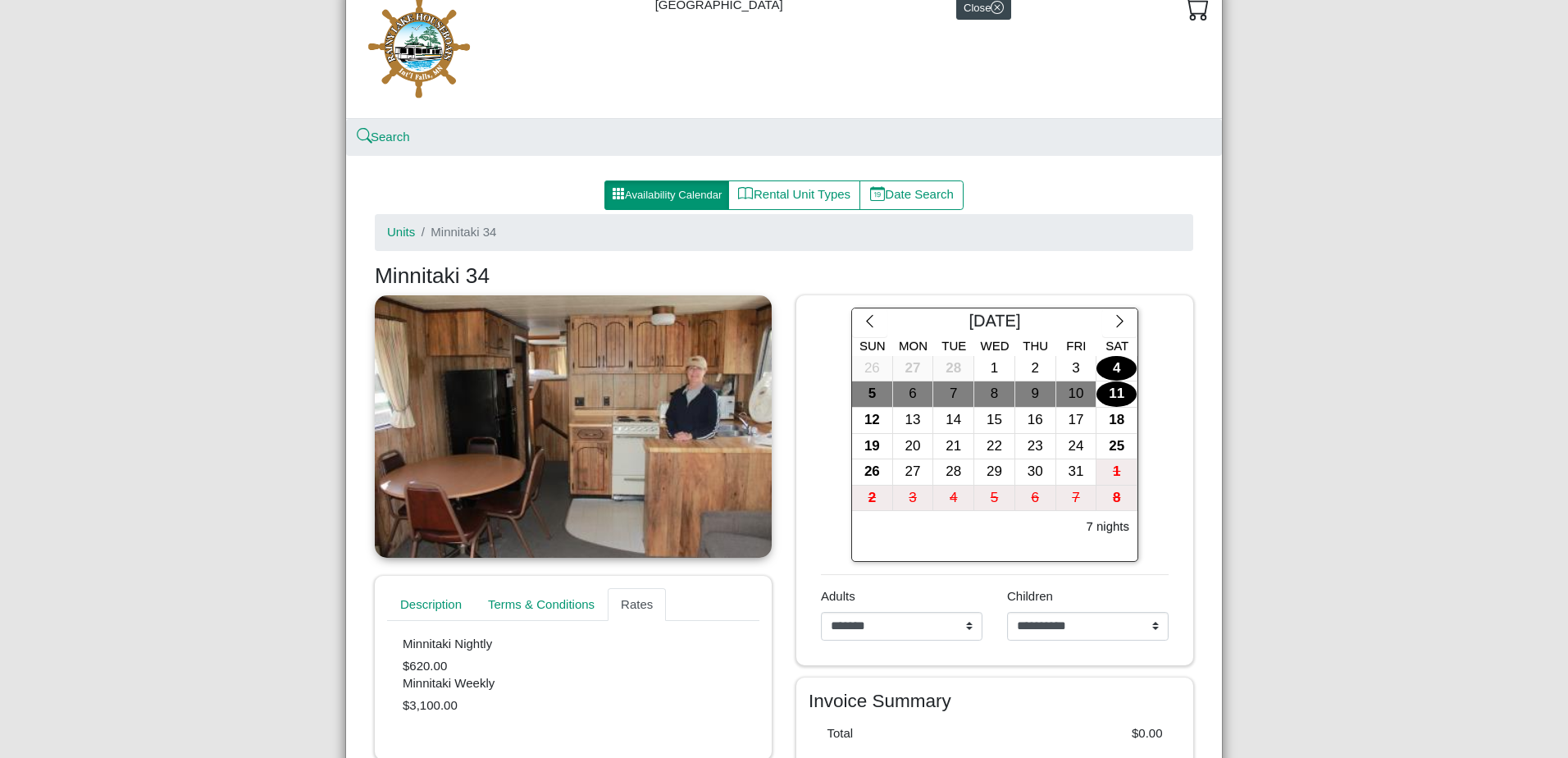
scroll to position [0, 0]
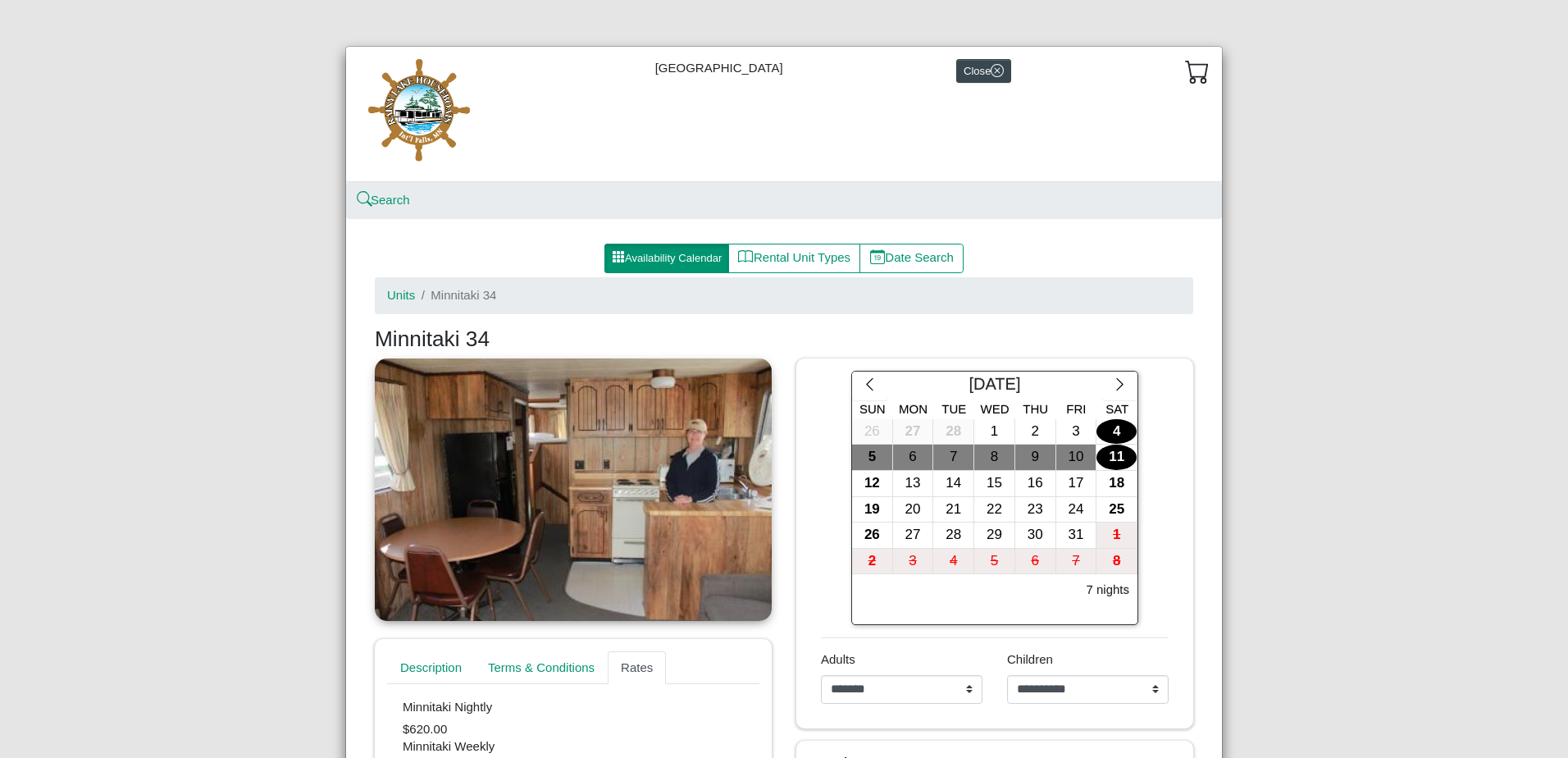
click at [1185, 63] on icon "cart" at bounding box center [1197, 71] width 25 height 25
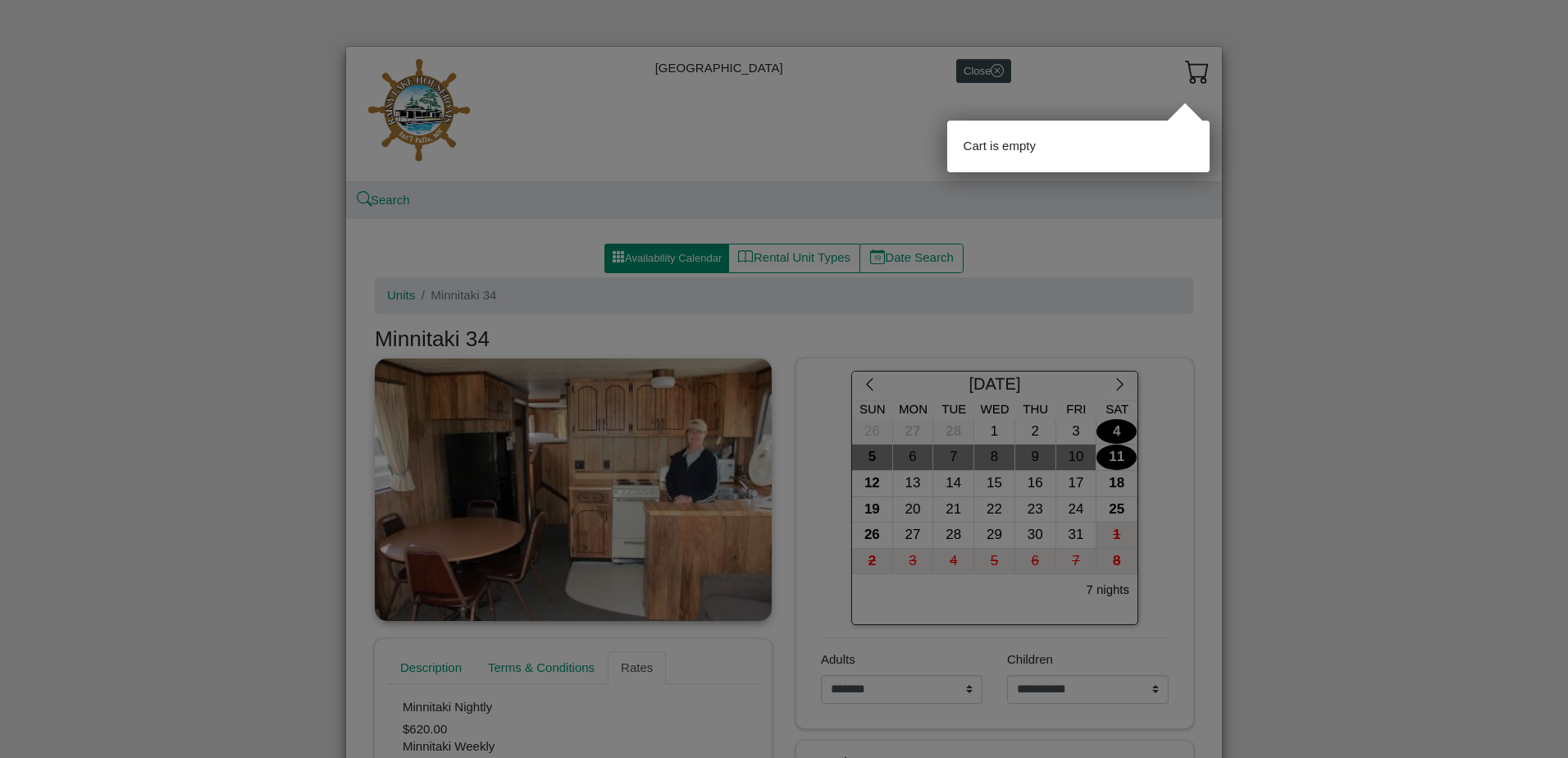
click at [1316, 167] on div at bounding box center [784, 379] width 1568 height 758
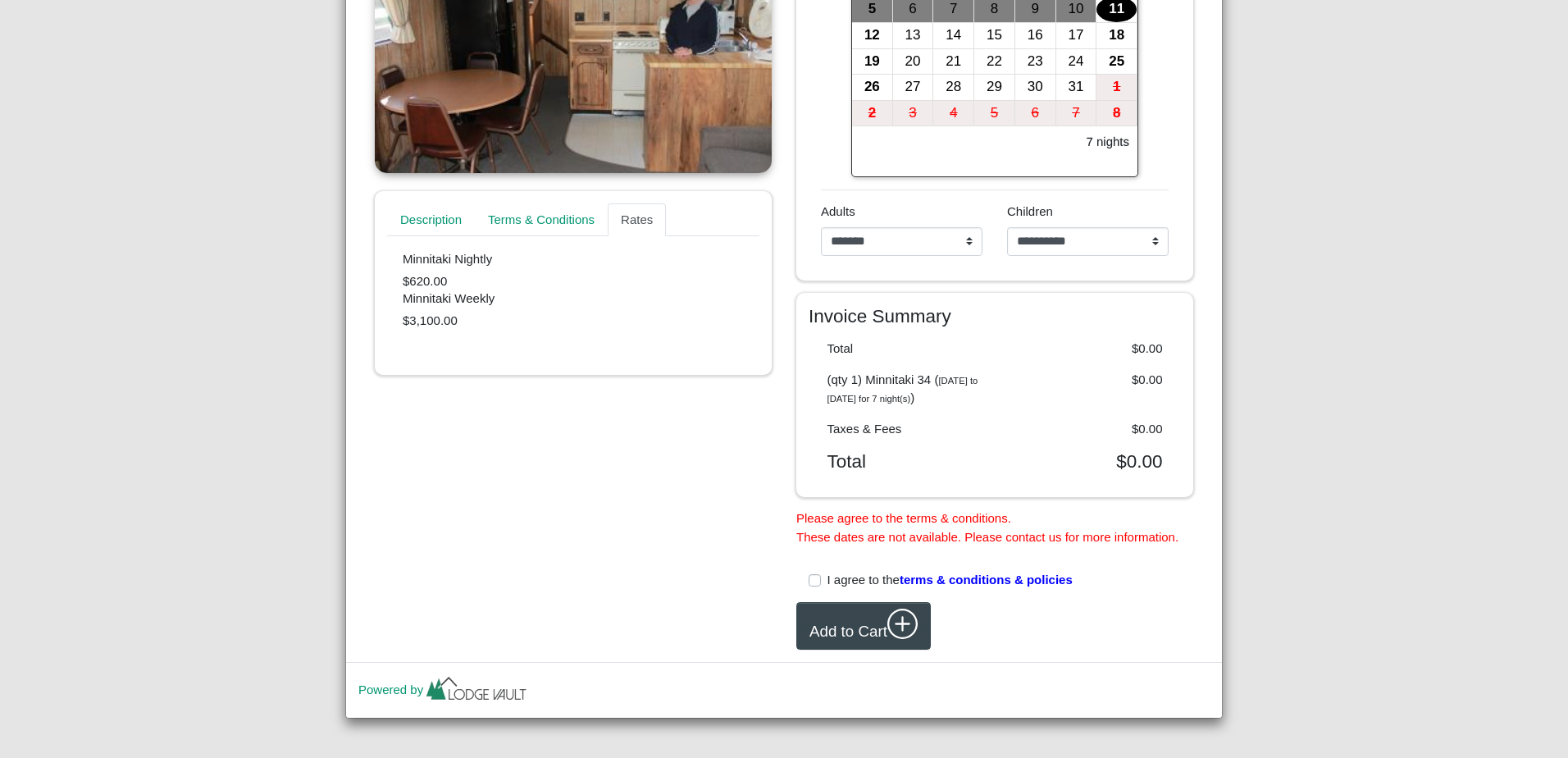
scroll to position [452, 0]
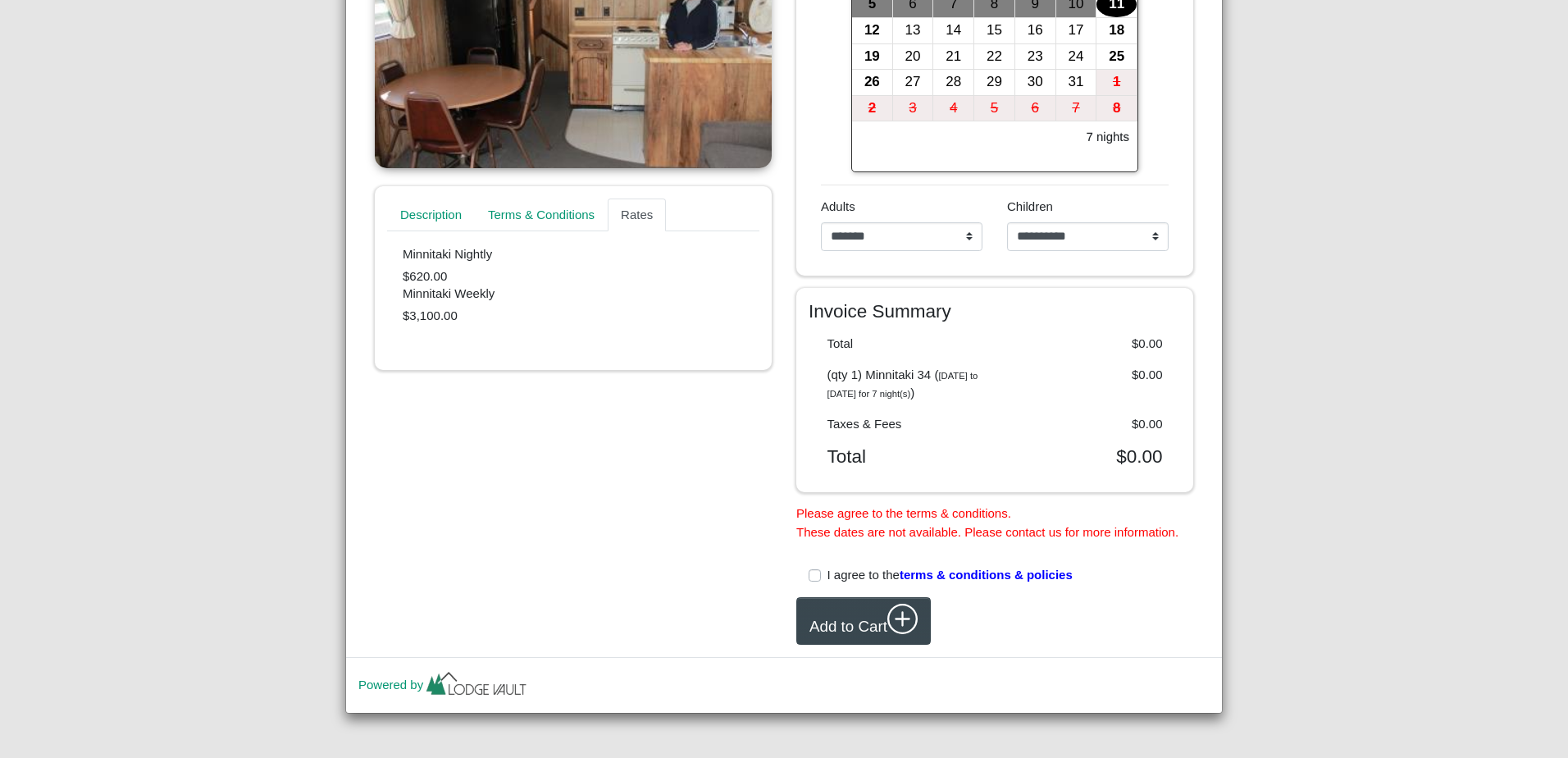
click at [828, 575] on label "I agree to the terms & conditions & policies" at bounding box center [950, 575] width 245 height 19
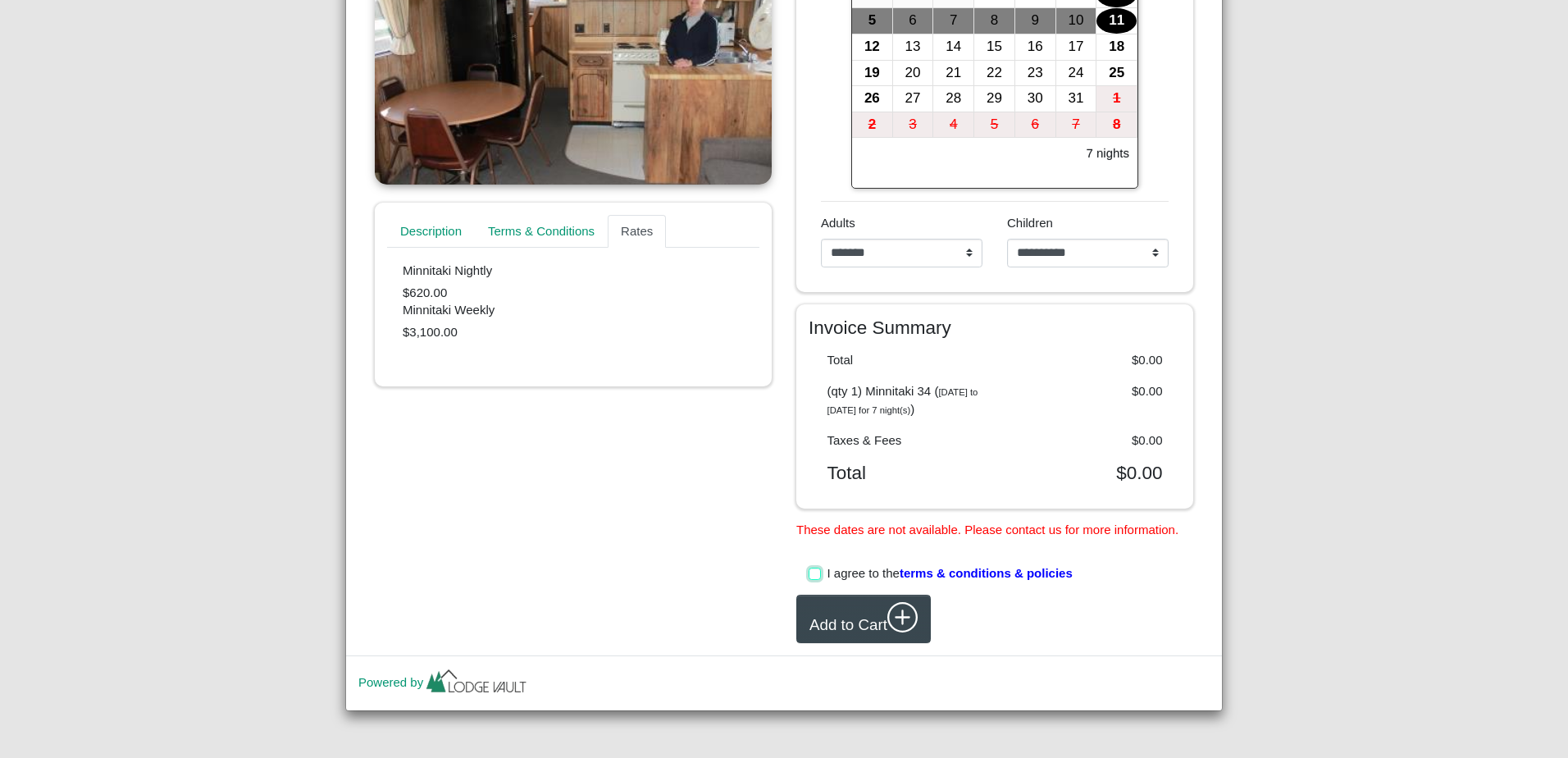
scroll to position [434, 0]
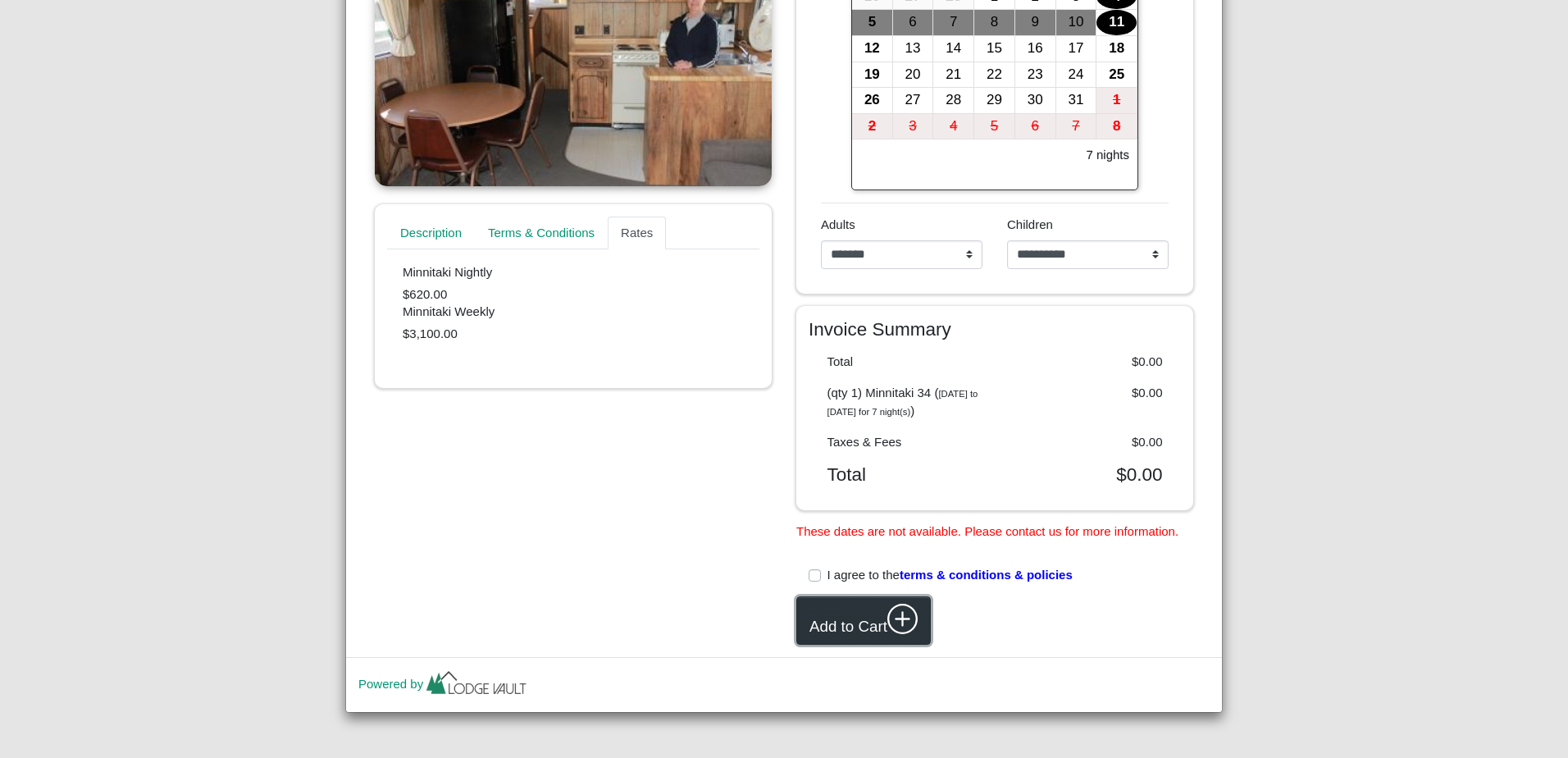
click at [883, 605] on button "Add to Cart" at bounding box center [863, 620] width 134 height 49
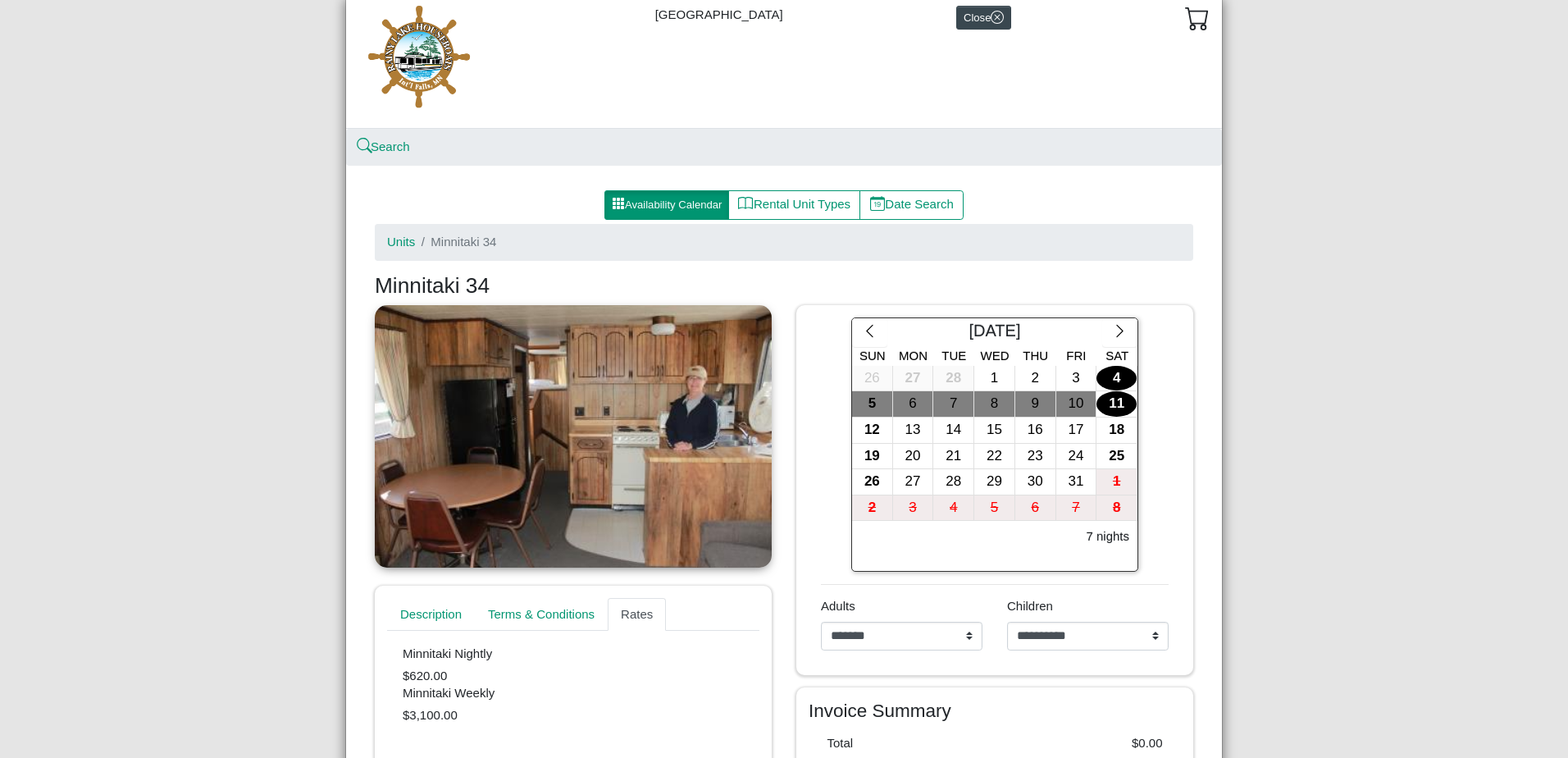
scroll to position [0, 0]
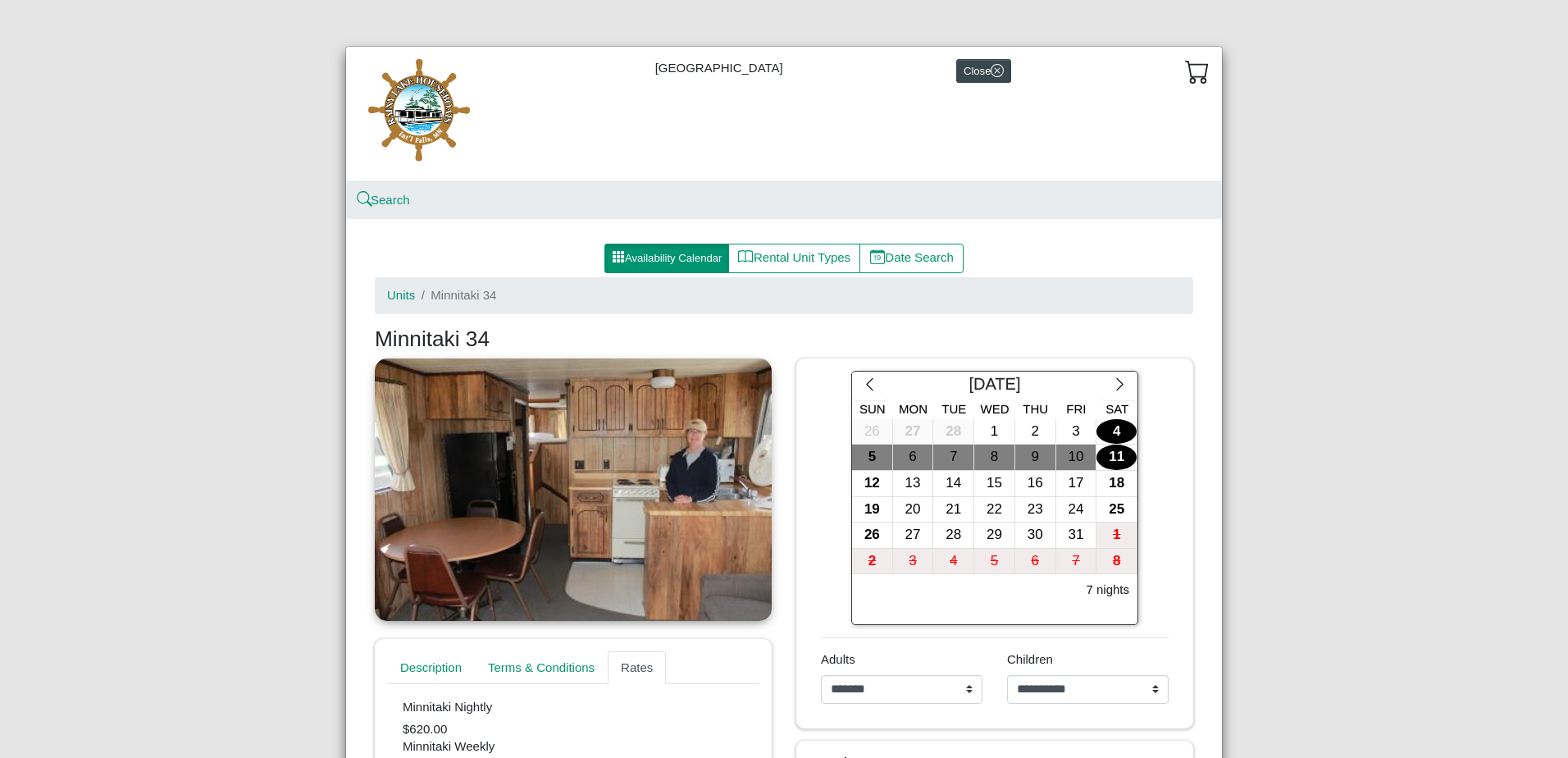
click at [1198, 68] on icon "cart" at bounding box center [1197, 71] width 25 height 25
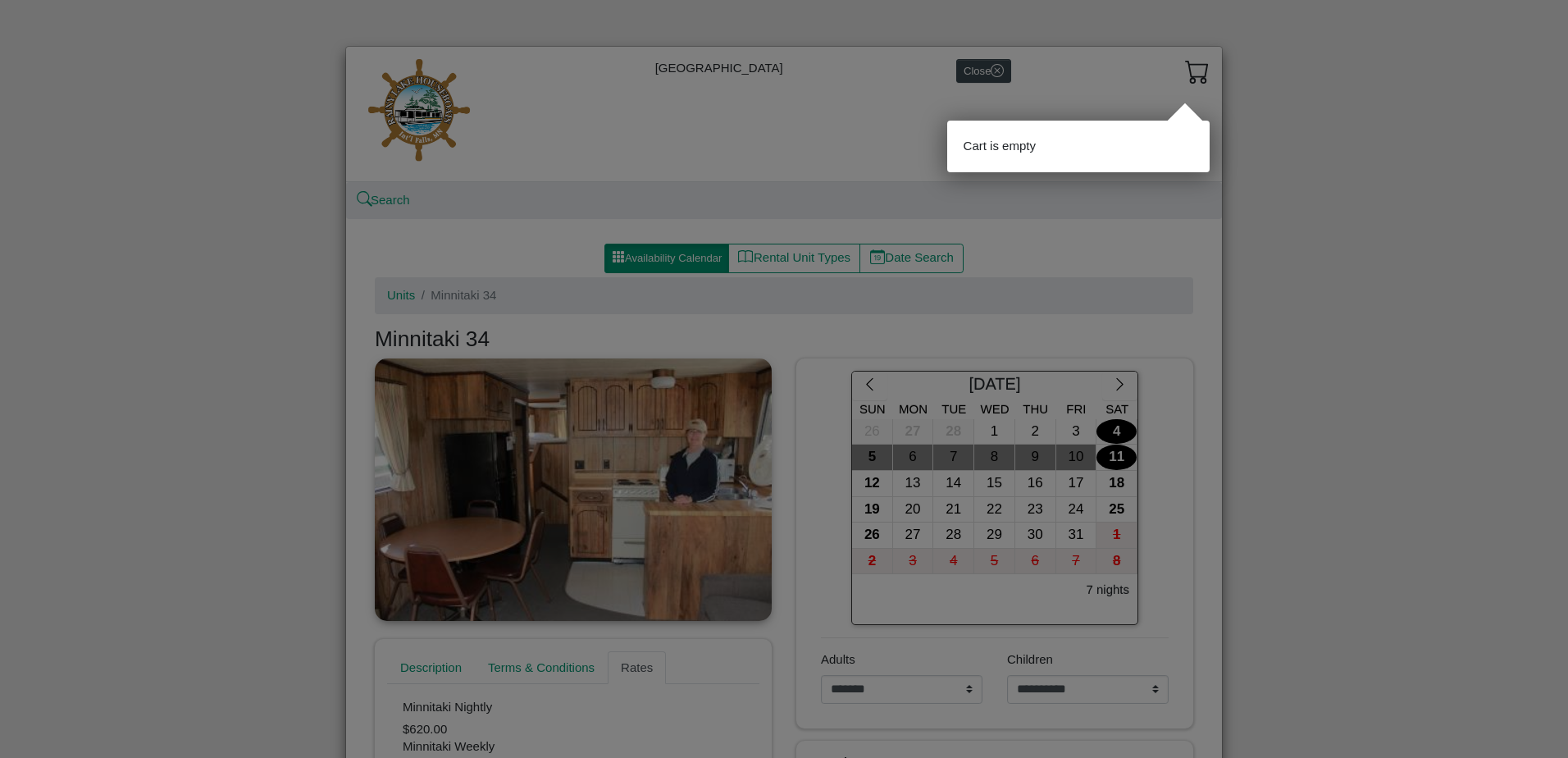
click at [1254, 167] on div at bounding box center [784, 379] width 1568 height 758
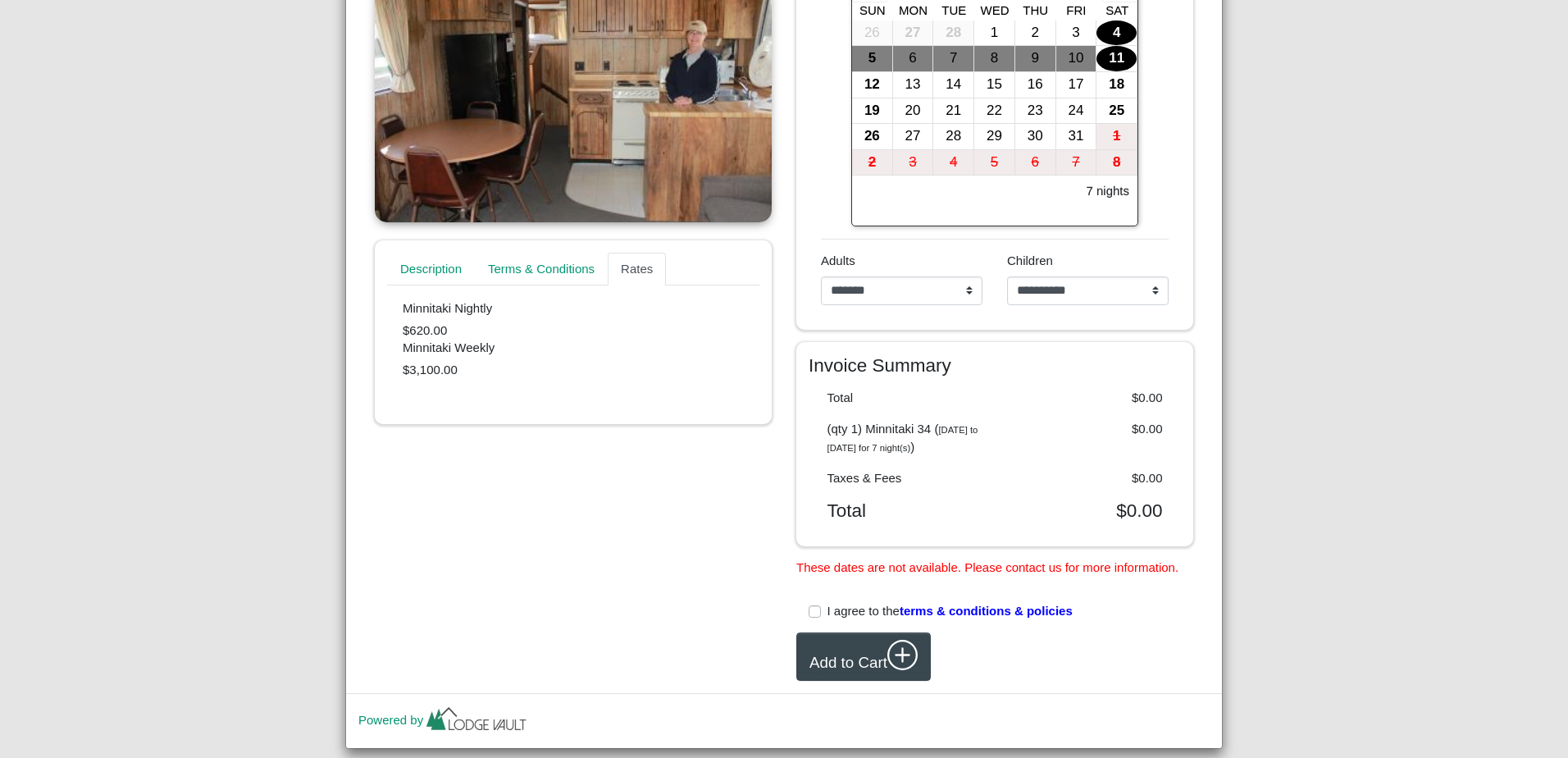
scroll to position [434, 0]
